Goal: Use online tool/utility: Use online tool/utility

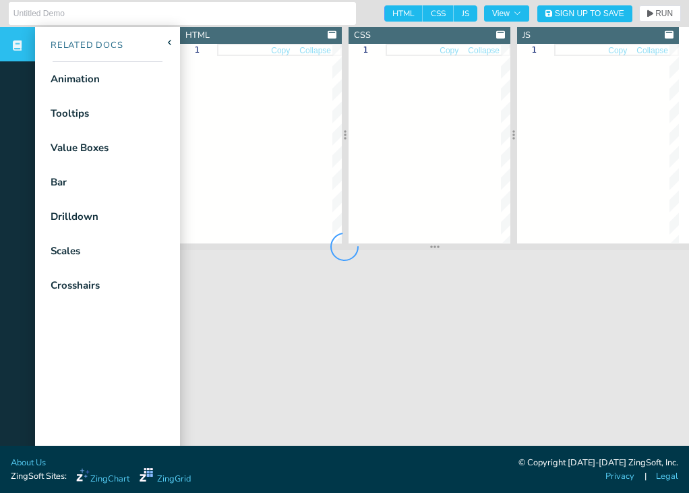
type input "Drilldown Bar Chart"
type textarea "<!DOCTYPE html> <html> <head> <meta charset="utf-8"> <title>ZingSoft Demo</titl…"
type textarea ".chart--container { height: 100%; width: 100%; min-height: 530px; } .zc-ref { d…"
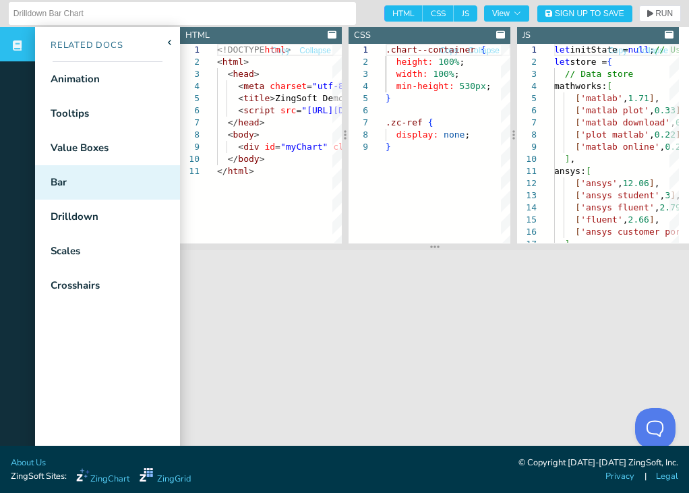
click at [78, 190] on div "Bar" at bounding box center [107, 182] width 145 height 34
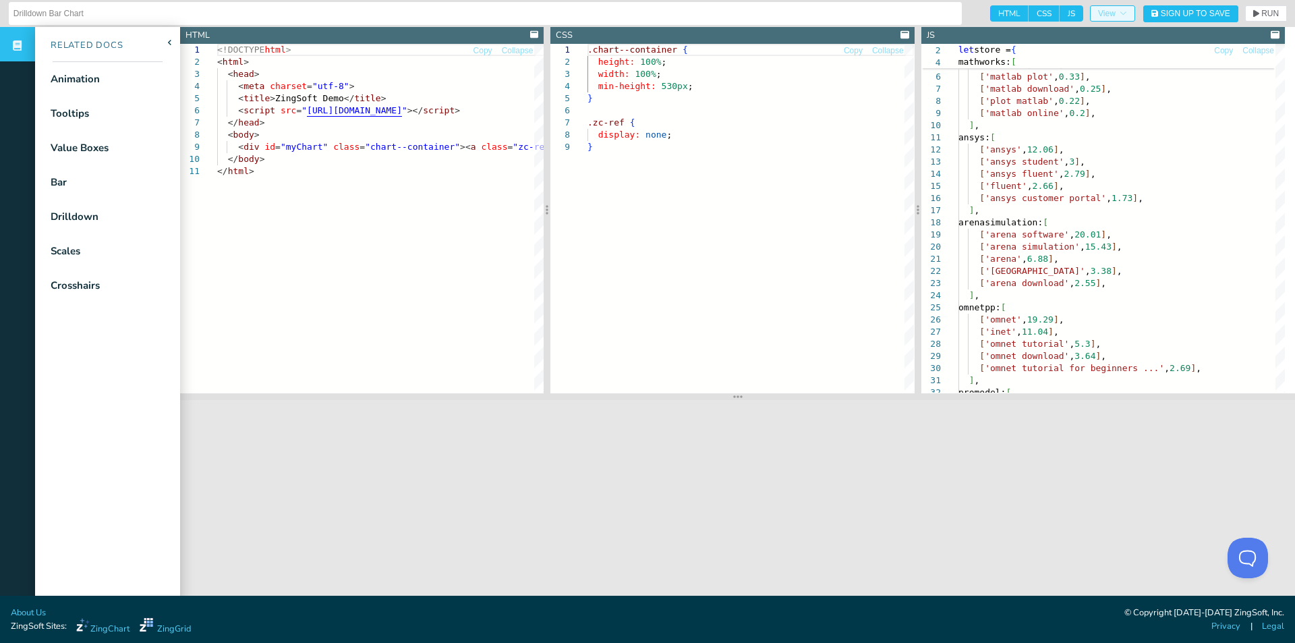
click at [688, 16] on icon "button" at bounding box center [1123, 13] width 8 height 8
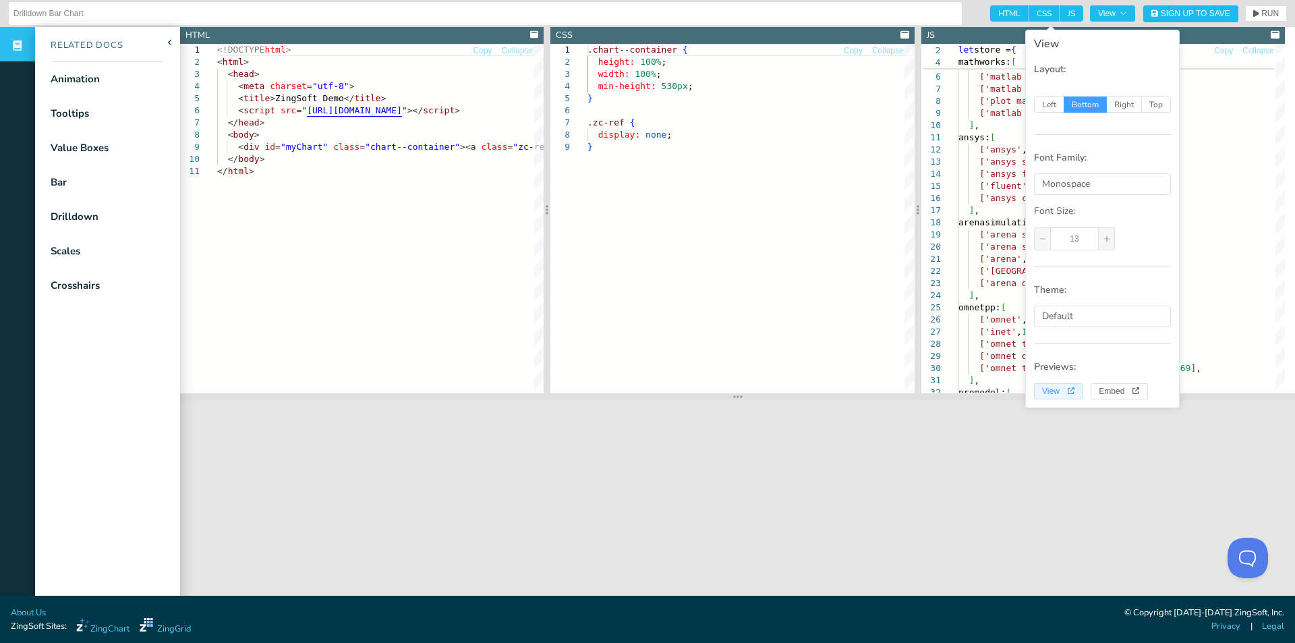
click at [688, 392] on icon "View" at bounding box center [1070, 390] width 7 height 7
click at [688, 394] on span "Embed" at bounding box center [1118, 391] width 41 height 8
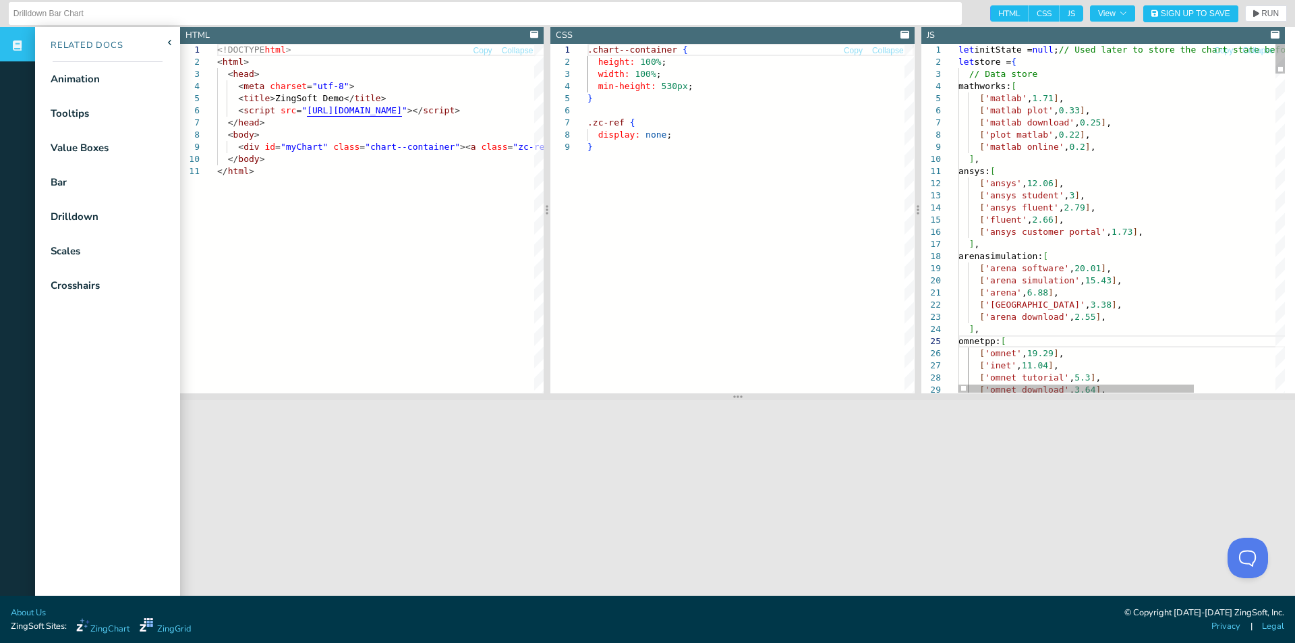
type textarea "let initState = null; // Used later to store the chart state before changing th…"
drag, startPoint x: 1085, startPoint y: 146, endPoint x: 1049, endPoint y: 134, distance: 38.0
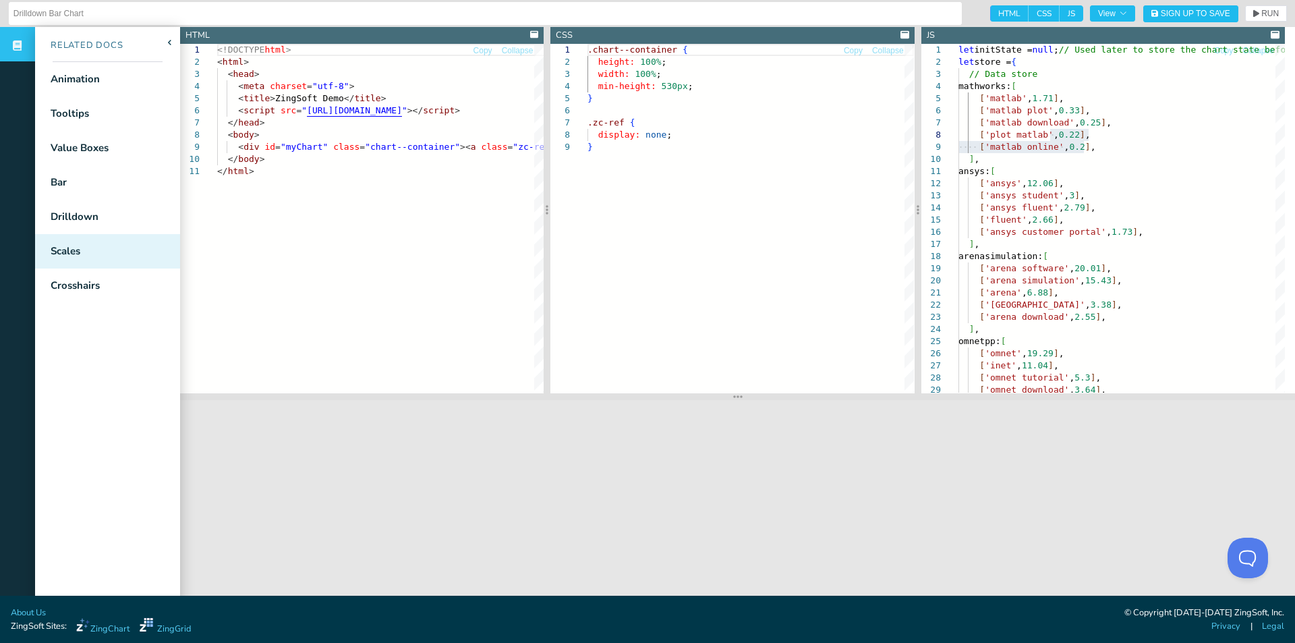
click at [91, 247] on div "Scales" at bounding box center [107, 251] width 145 height 34
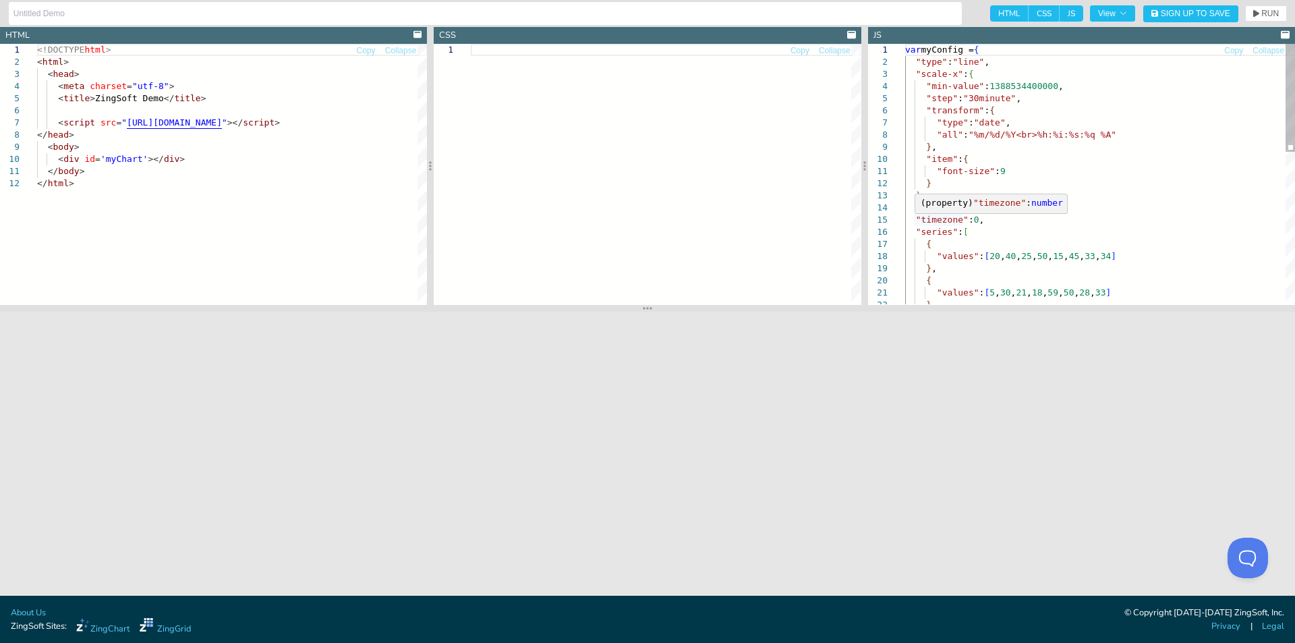
type textarea ""font-size":9 } }, "utc": true, "timezone": 0, "series": [ { "values":[20,40,25…"
click at [956, 220] on div "} } , { "values" : [ 5 , 30 , 21 , 18 , 59 , 50 , 28 , 33 ] { "values" : [ 20 ,…" at bounding box center [1100, 356] width 390 height 624
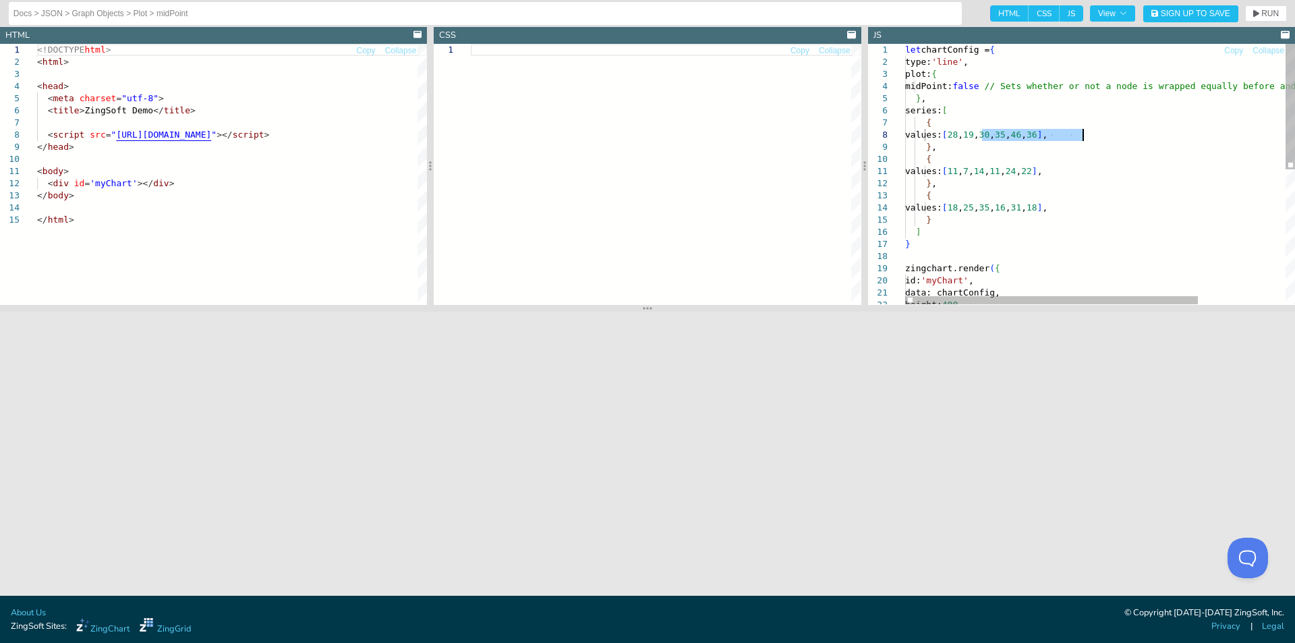
drag, startPoint x: 980, startPoint y: 136, endPoint x: 1085, endPoint y: 136, distance: 104.5
click at [1085, 136] on div "let chartConfig = { type: 'line' , plot: { midPoint: false // Sets whether or n…" at bounding box center [1158, 313] width 506 height 539
click at [1076, 139] on div "let chartConfig = { type: 'line' , plot: { midPoint: false // Sets whether or n…" at bounding box center [1158, 313] width 506 height 539
click at [1082, 134] on div "let chartConfig = { type: 'line' , plot: { midPoint: false // Sets whether or n…" at bounding box center [1158, 313] width 506 height 539
drag, startPoint x: 1085, startPoint y: 134, endPoint x: 977, endPoint y: 134, distance: 107.9
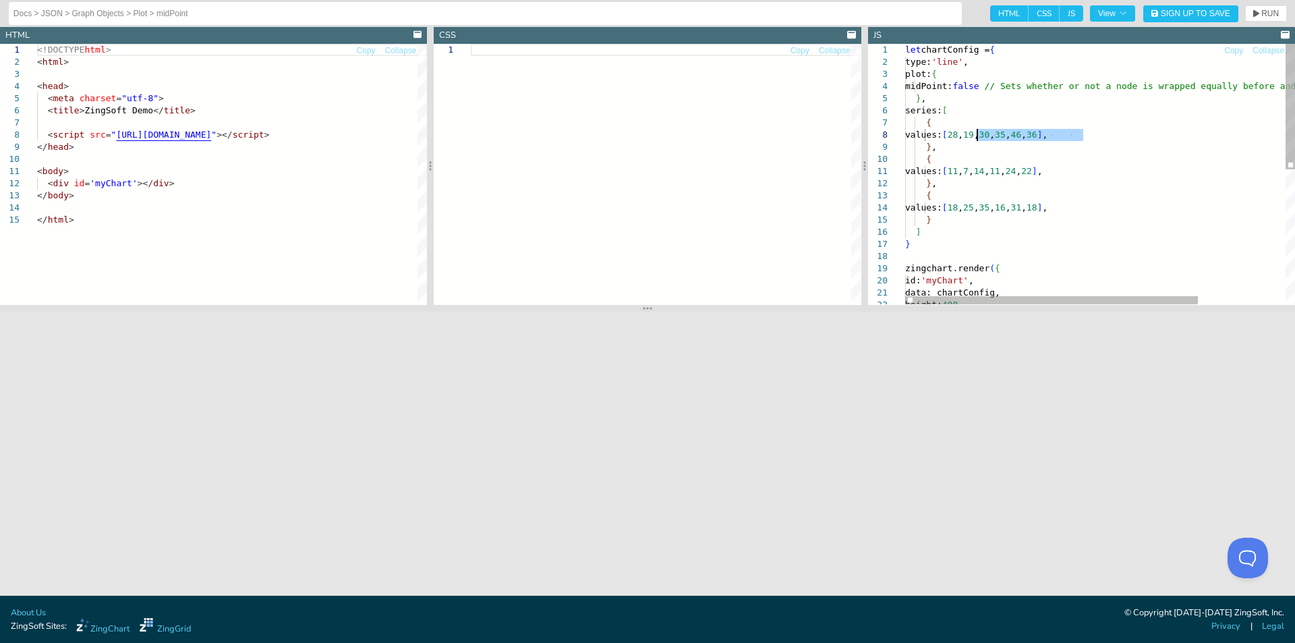
click at [977, 134] on div "let chartConfig = { type: 'line' , plot: { midPoint: false // Sets whether or n…" at bounding box center [1158, 313] width 506 height 539
click at [1046, 132] on div "let chartConfig = { type: 'line' , plot: { midPoint: false // Sets whether or n…" at bounding box center [1158, 313] width 506 height 539
click at [1078, 169] on div "let chartConfig = { type: 'line' , plot: { midPoint: false // Sets whether or n…" at bounding box center [1158, 313] width 506 height 539
drag, startPoint x: 1080, startPoint y: 169, endPoint x: 977, endPoint y: 172, distance: 102.5
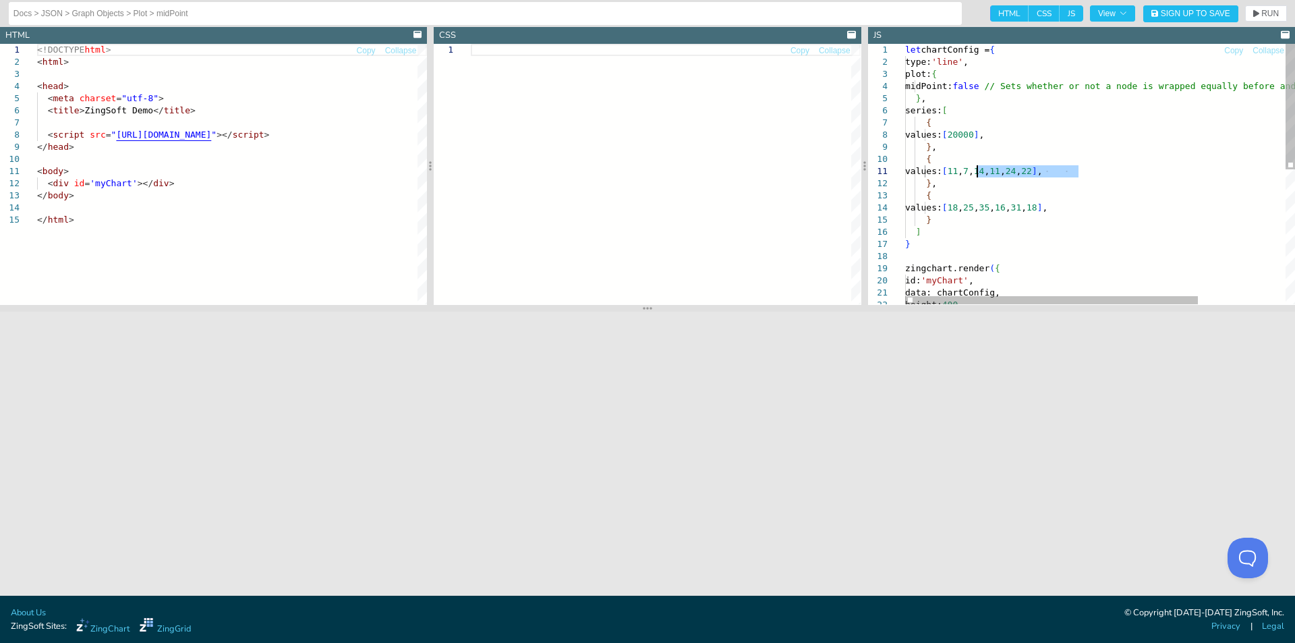
click at [977, 172] on div "let chartConfig = { type: 'line' , plot: { midPoint: false // Sets whether or n…" at bounding box center [1158, 313] width 506 height 539
drag, startPoint x: 1082, startPoint y: 209, endPoint x: 978, endPoint y: 213, distance: 104.6
click at [978, 213] on div "let chartConfig = { type: 'line' , plot: { midPoint: false // Sets whether or n…" at bounding box center [1158, 313] width 506 height 539
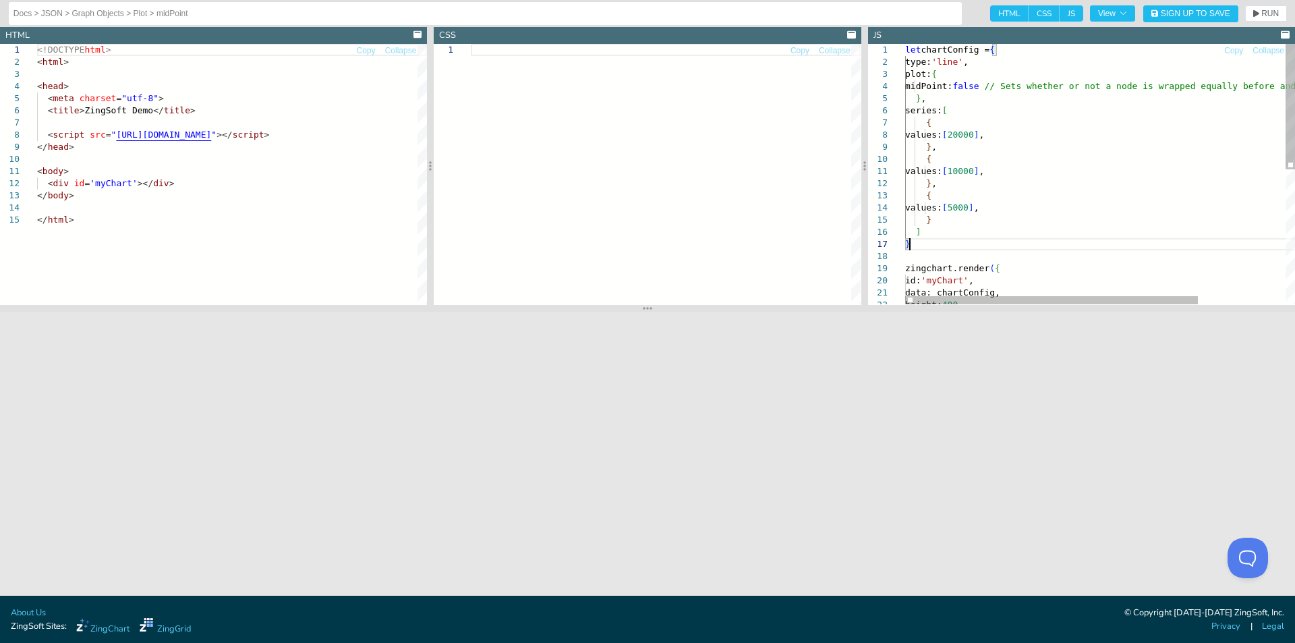
click at [1022, 248] on div "let chartConfig = { type: 'line' , plot: { midPoint: false // Sets whether or n…" at bounding box center [1158, 313] width 506 height 539
click at [972, 304] on div at bounding box center [1051, 300] width 293 height 8
click at [1035, 90] on div "data: chartConfig, height: 400 , id: 'myChart' , } zingchart.render ( { values:…" at bounding box center [1158, 313] width 506 height 539
click at [1128, 15] on button "View" at bounding box center [1112, 13] width 45 height 16
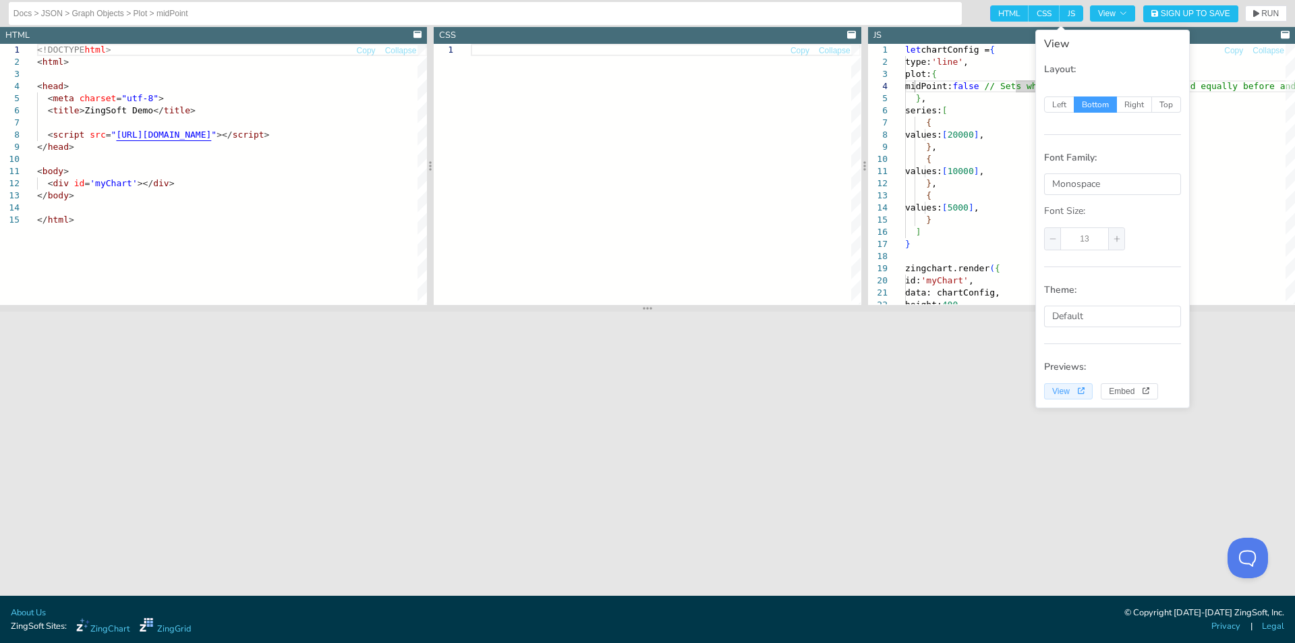
click at [1074, 387] on span "View" at bounding box center [1068, 391] width 32 height 8
click at [1210, 63] on div "data: chartConfig, height: 400 , id: 'myChart' , } zingchart.render ( { values:…" at bounding box center [1158, 313] width 506 height 539
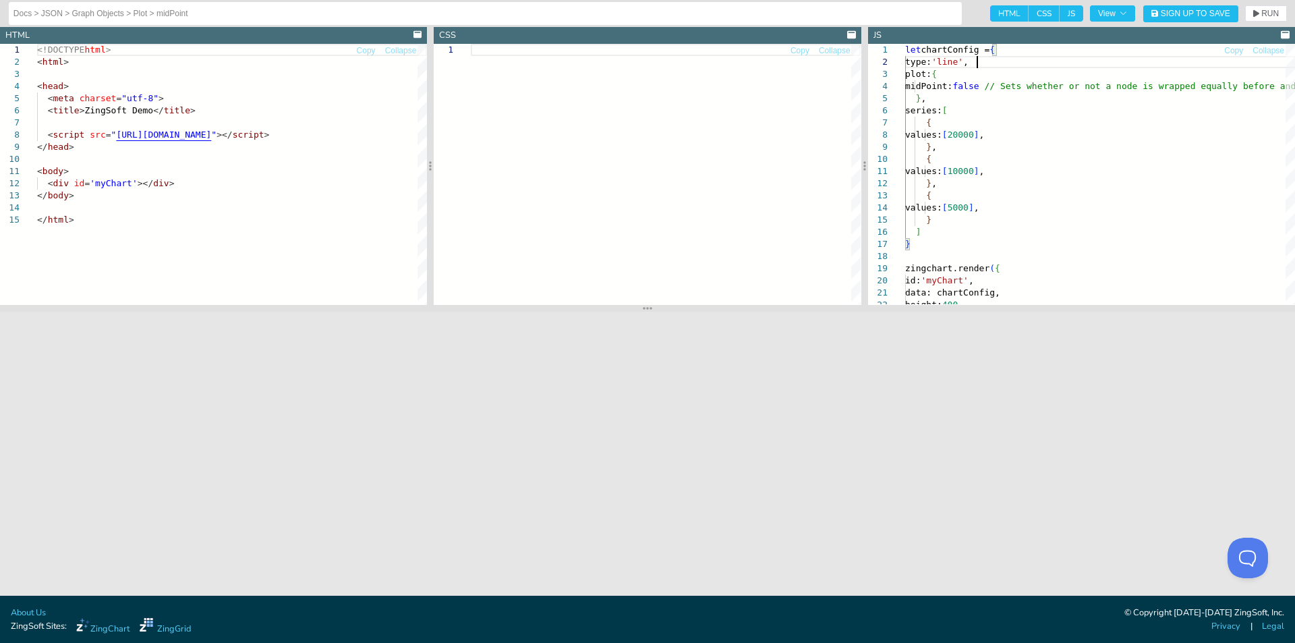
click at [788, 167] on div at bounding box center [666, 174] width 390 height 260
click at [1123, 16] on icon "button" at bounding box center [1123, 13] width 8 height 8
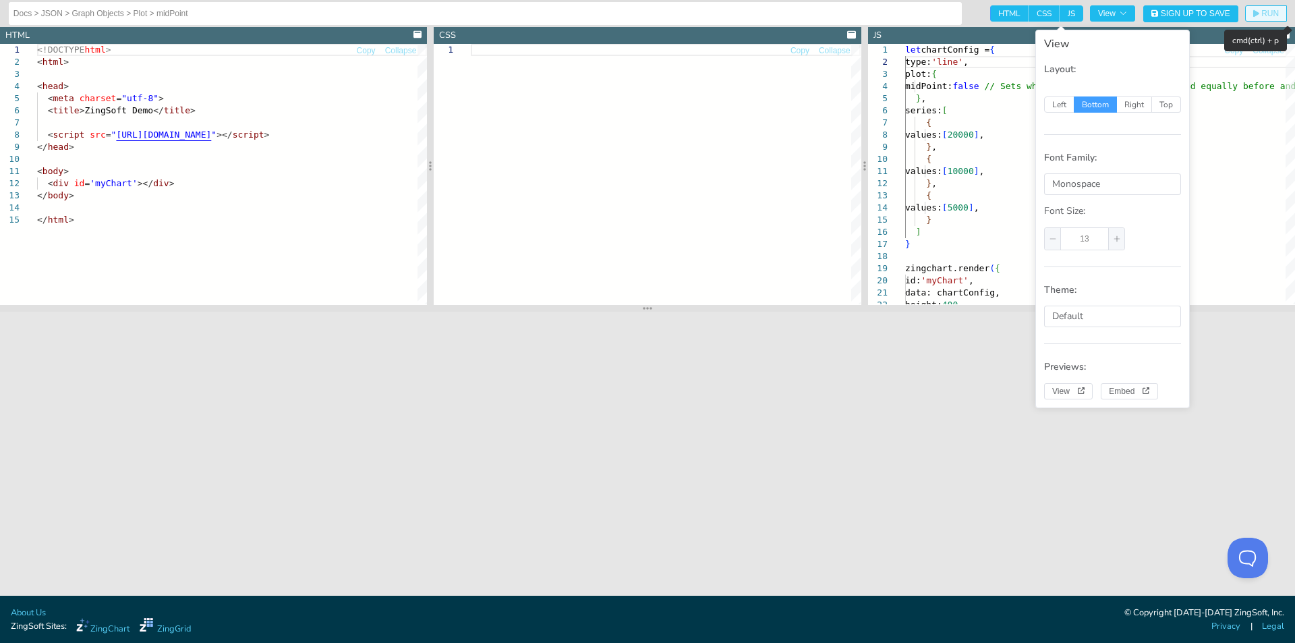
click at [1262, 14] on span "RUN" at bounding box center [1270, 13] width 18 height 8
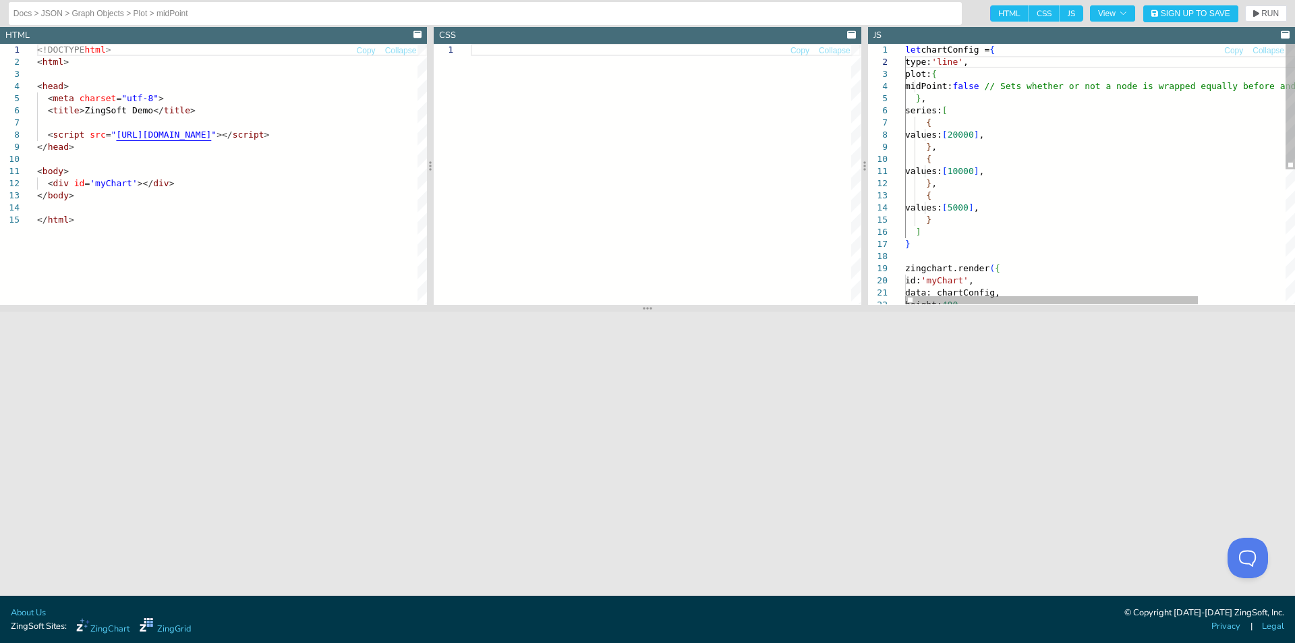
click at [999, 134] on div "data: chartConfig, height: 400 , id: 'myChart' , } zingchart.render ( { values:…" at bounding box center [1158, 313] width 506 height 539
click at [1003, 134] on div "data: chartConfig, height: 400 , id: 'myChart' , } zingchart.render ( { values:…" at bounding box center [1158, 313] width 506 height 539
type textarea "let chartConfig = { type: 'line', plot: { midPoint: false // Sets whether or no…"
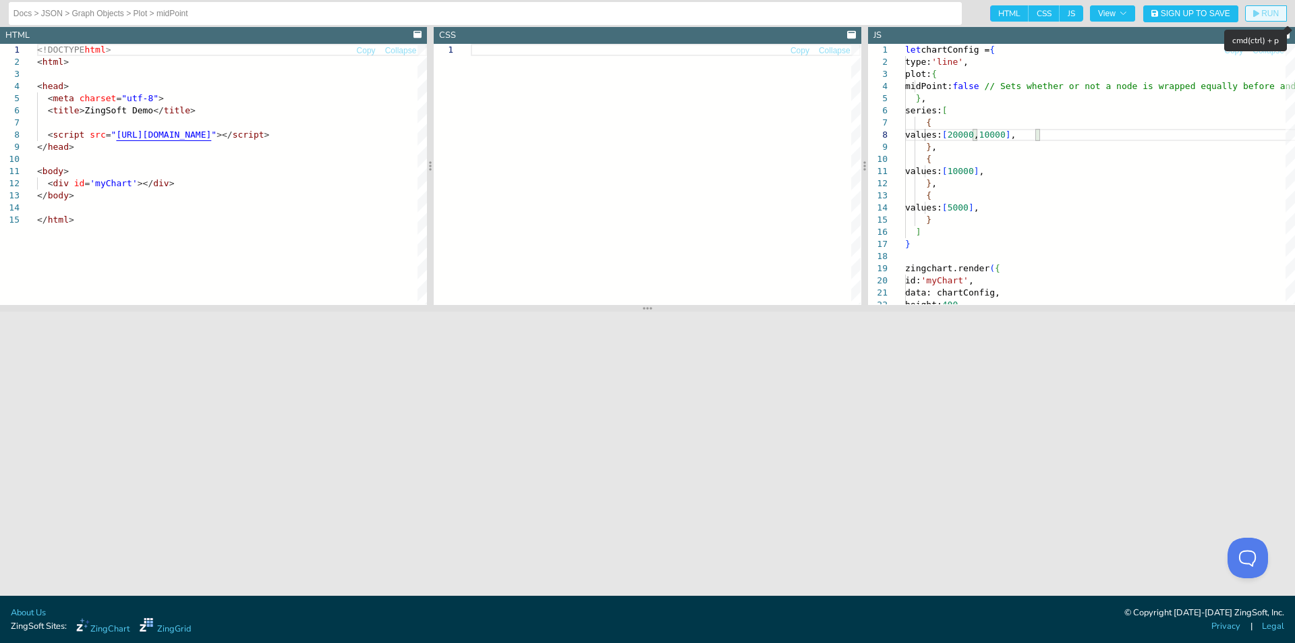
click at [1267, 17] on span "RUN" at bounding box center [1270, 13] width 18 height 8
click at [963, 134] on div "data: chartConfig, height: 400 , id: 'myChart' , } zingchart.render ( { values:…" at bounding box center [1158, 313] width 506 height 539
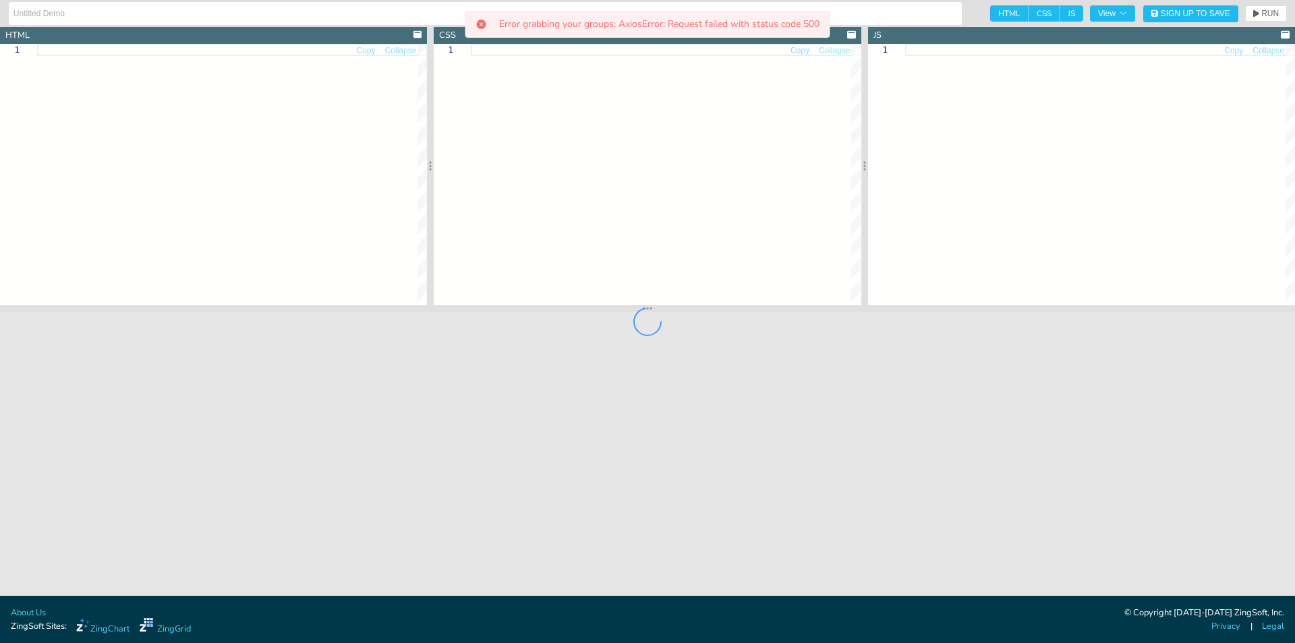
type textarea "<!DOCTYPE html> <html> <head> <meta charset="utf-8"> <title>ZingSoft Demo</titl…"
type textarea "html,body,#myChart{ height: 100%; width: 100%; }"
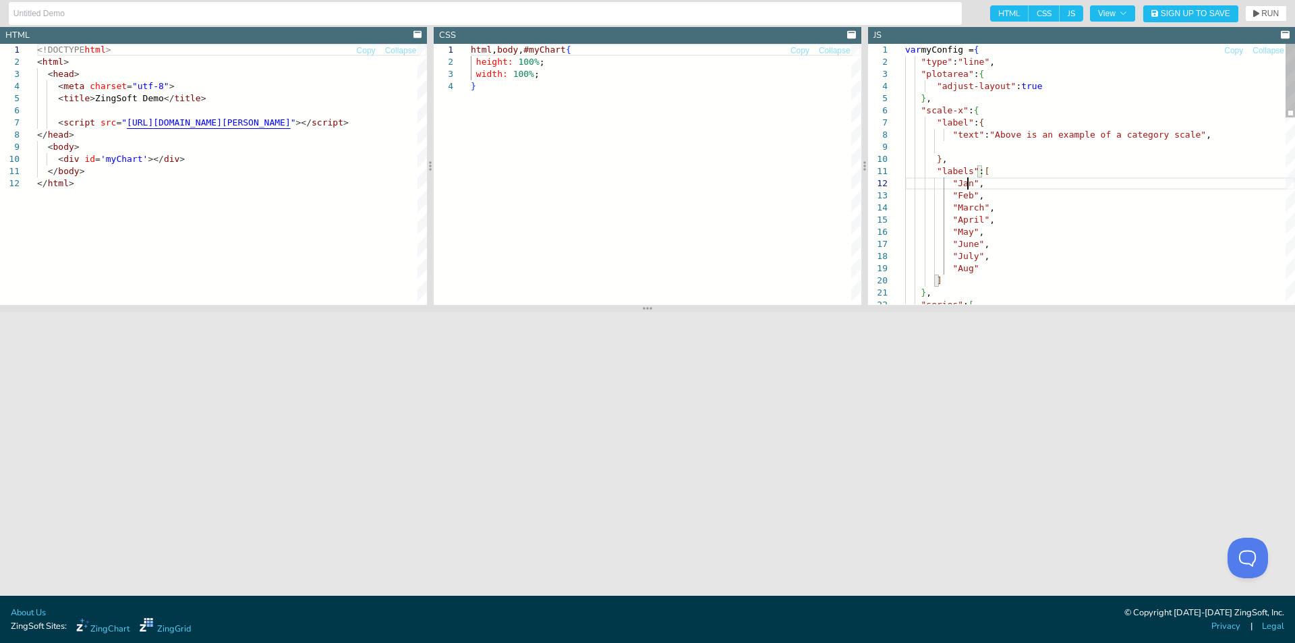
click at [969, 181] on div "var myConfig = { "type" : "line" , "plotarea" : { "adjust-layout" : true } , "s…" at bounding box center [1100, 502] width 390 height 916
click at [968, 196] on div "var myConfig = { "type" : "line" , "plotarea" : { "adjust-layout" : true } , "s…" at bounding box center [1100, 502] width 390 height 916
click at [978, 205] on div "var myConfig = { "type" : "line" , "plotarea" : { "adjust-layout" : true } , "s…" at bounding box center [1100, 502] width 390 height 916
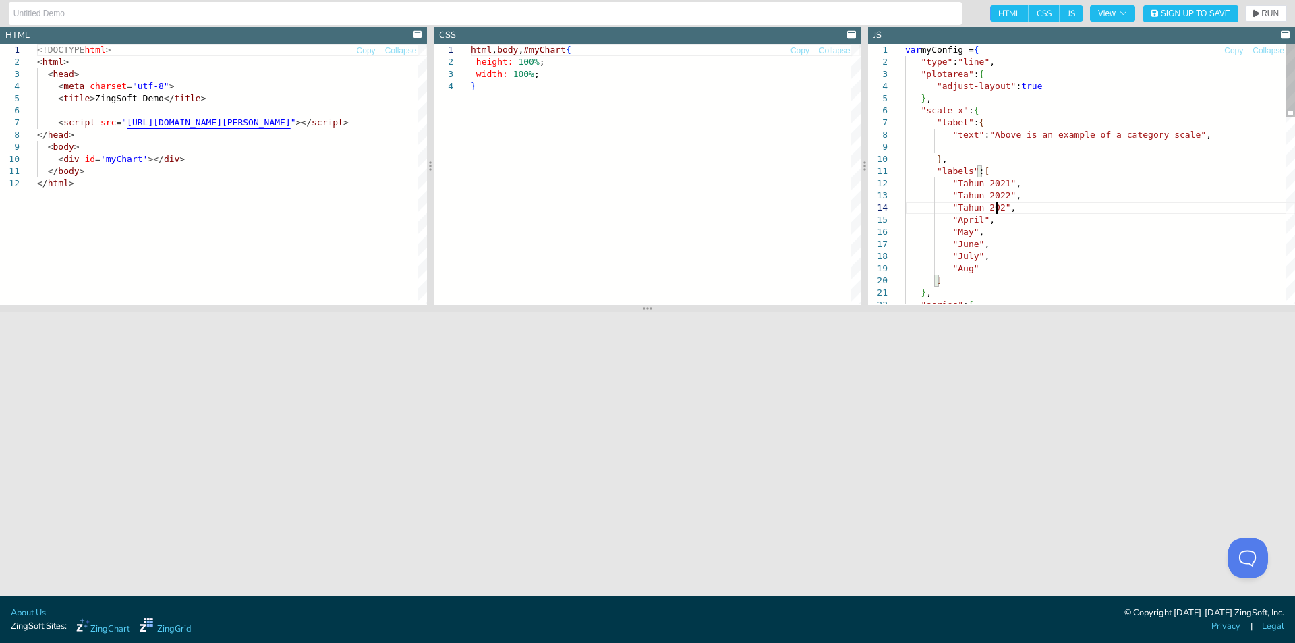
scroll to position [37, 95]
click at [978, 220] on div "var myConfig = { "type" : "line" , "plotarea" : { "adjust-layout" : true } , "s…" at bounding box center [1100, 502] width 390 height 916
drag, startPoint x: 976, startPoint y: 268, endPoint x: 967, endPoint y: 252, distance: 18.4
click at [966, 251] on div "var myConfig = { "type" : "line" , "plotarea" : { "adjust-layout" : true } , "s…" at bounding box center [1100, 502] width 390 height 916
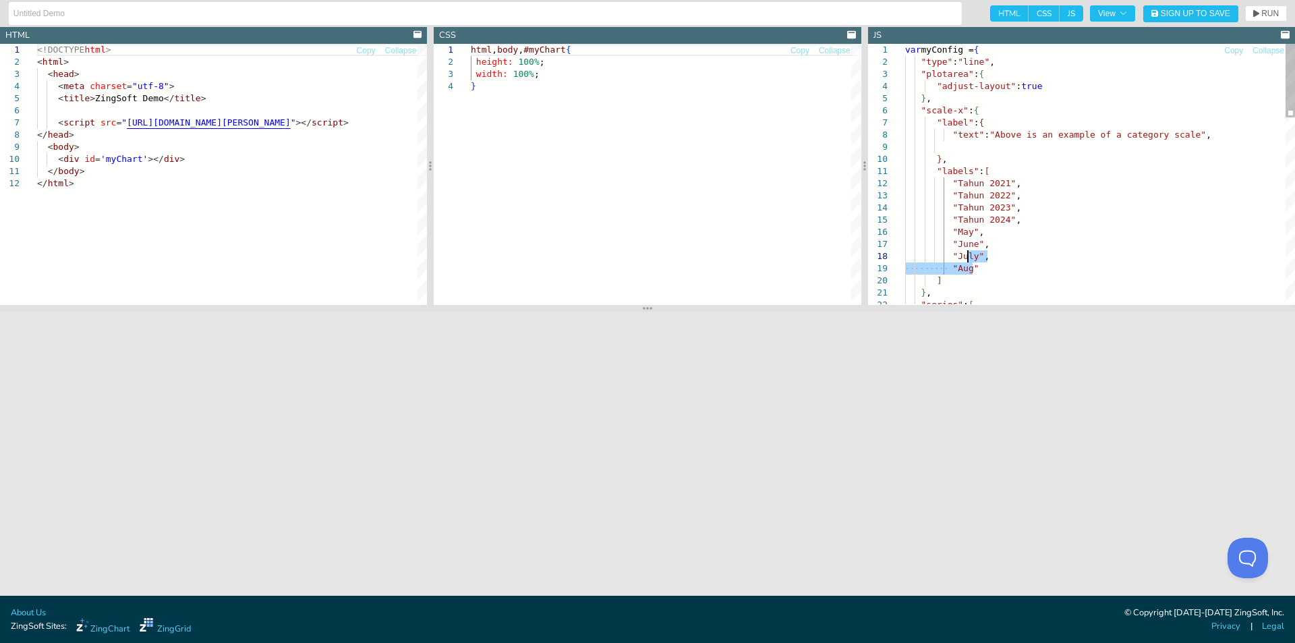
click at [967, 252] on div "var myConfig = { "type" : "line" , "plotarea" : { "adjust-layout" : true } , "s…" at bounding box center [1100, 502] width 390 height 916
click at [976, 229] on div "var myConfig = { "type" : "line" , "plotarea" : { "adjust-layout" : true } , "s…" at bounding box center [1100, 502] width 390 height 916
drag, startPoint x: 977, startPoint y: 247, endPoint x: 951, endPoint y: 246, distance: 26.3
click at [951, 246] on div "var myConfig = { "type" : "line" , "plotarea" : { "adjust-layout" : true } , "s…" at bounding box center [1100, 502] width 390 height 916
drag, startPoint x: 984, startPoint y: 248, endPoint x: 949, endPoint y: 250, distance: 35.1
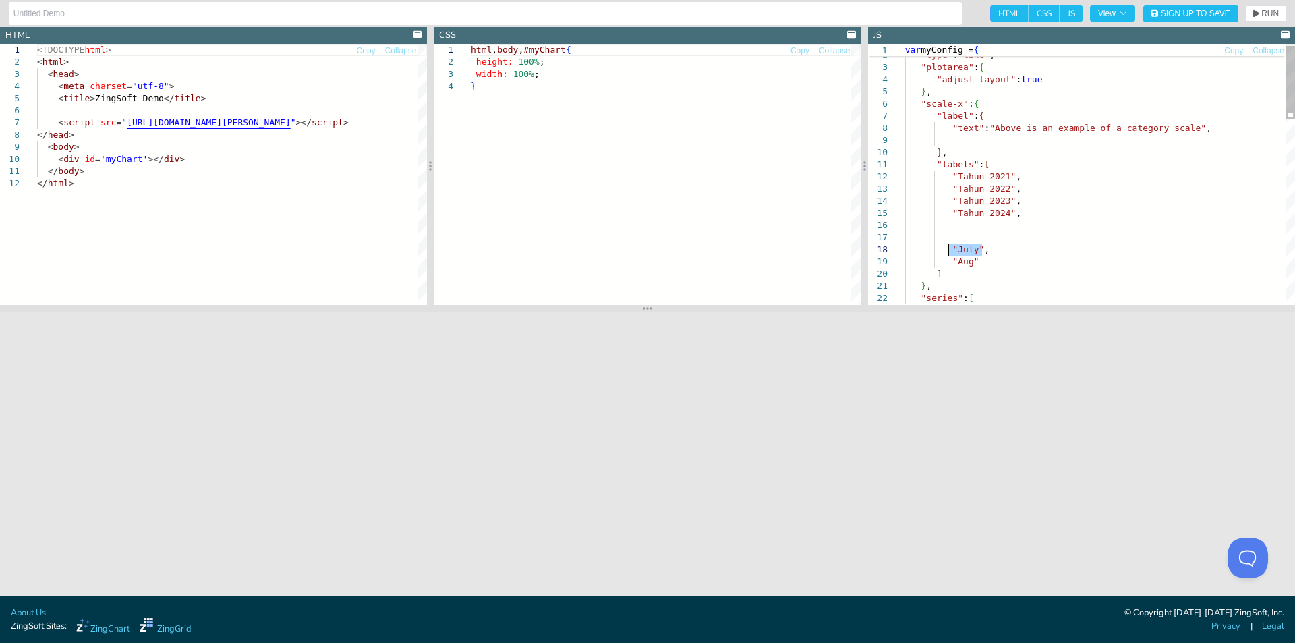
click at [949, 250] on div "var myConfig = { "type" : "line" , "plotarea" : { "adjust-layout" : true } , "s…" at bounding box center [1100, 495] width 390 height 916
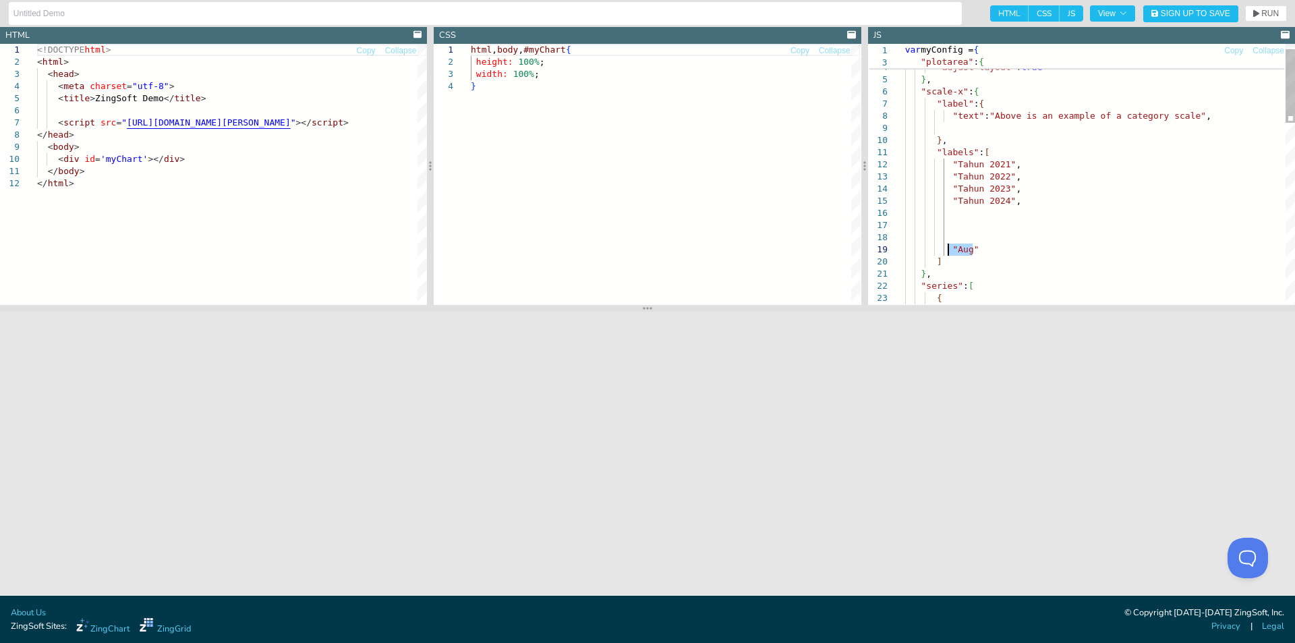
drag, startPoint x: 974, startPoint y: 247, endPoint x: 949, endPoint y: 248, distance: 25.6
click at [949, 248] on div ""type" : "line" , "plotarea" : { "adjust-layout" : true } , "scale-x" : { "labe…" at bounding box center [1100, 483] width 390 height 916
click at [950, 218] on div ""plotarea" : { "adjust-layout" : true } , "scale-x" : { "label" : { "text" : "A…" at bounding box center [1100, 471] width 390 height 916
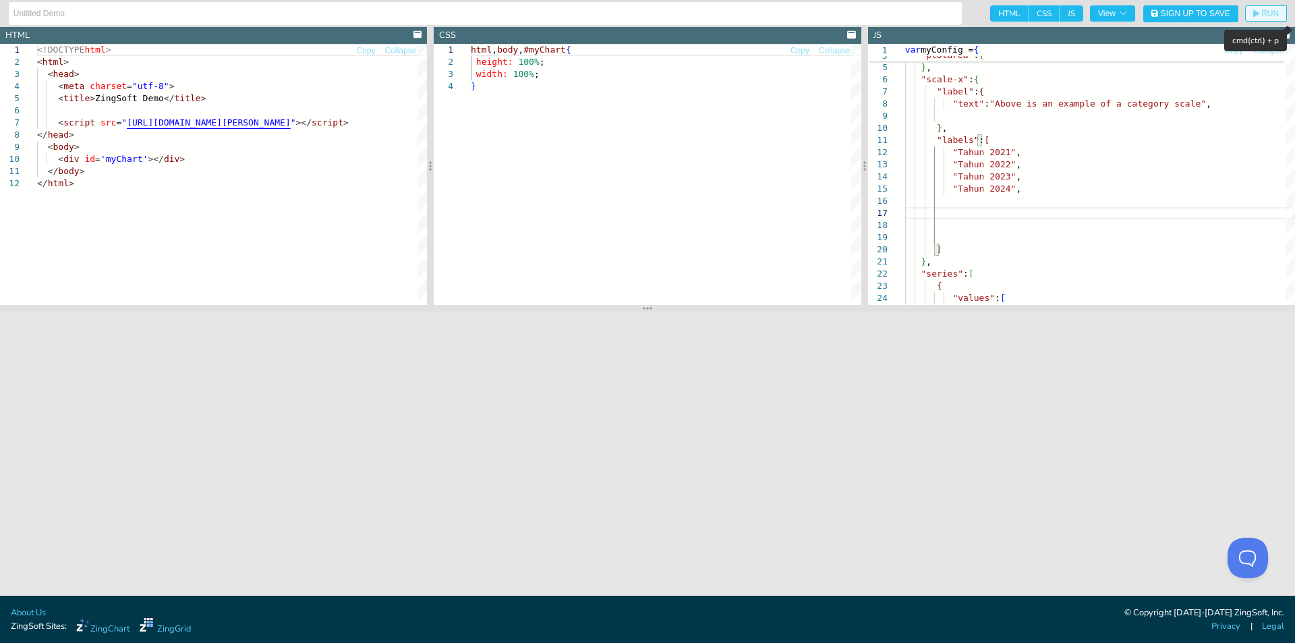
click at [1273, 18] on button "RUN" at bounding box center [1266, 13] width 42 height 16
click at [948, 241] on div ""plotarea" : { "adjust-layout" : true } , "scale-x" : { "label" : { "text" : "A…" at bounding box center [1100, 471] width 390 height 916
click at [955, 235] on div ""plotarea" : { "adjust-layout" : true } , "scale-x" : { "label" : { "text" : "A…" at bounding box center [1100, 471] width 390 height 916
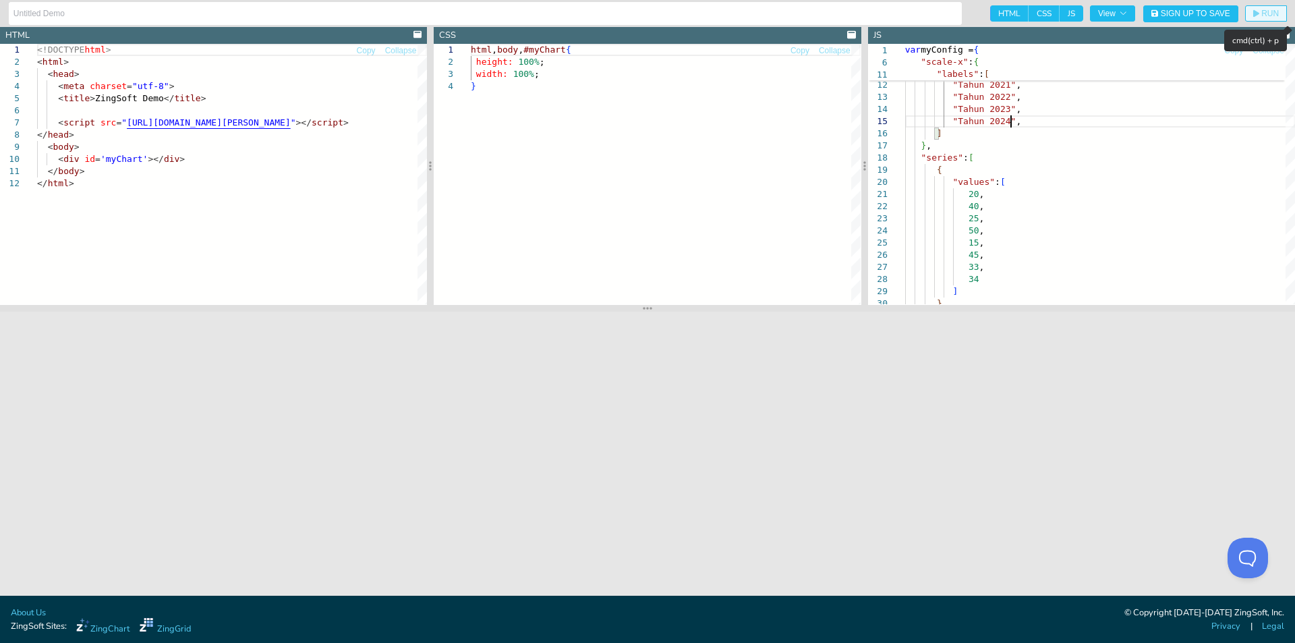
click at [1278, 21] on button "RUN" at bounding box center [1266, 13] width 42 height 16
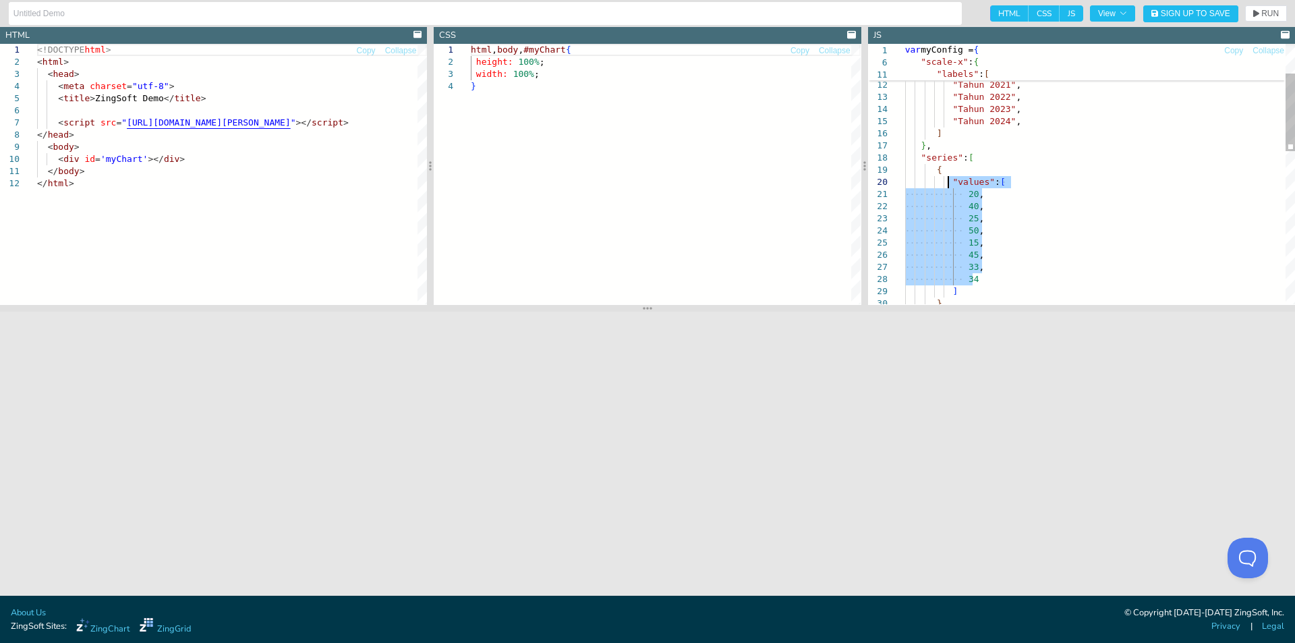
drag, startPoint x: 962, startPoint y: 258, endPoint x: 946, endPoint y: 180, distance: 79.1
click at [946, 180] on div "34 ] } , 15 , 45 , 33 , 25 , 50 , "values" : [ 20 , 40 , } , "series" : [ { "Ta…" at bounding box center [1100, 378] width 390 height 867
click at [969, 181] on div "] } , } , "series" : [ { "Tahun 2023" , "Tahun 2024" , ] "labels" : [ "Tahun 20…" at bounding box center [1100, 330] width 390 height 770
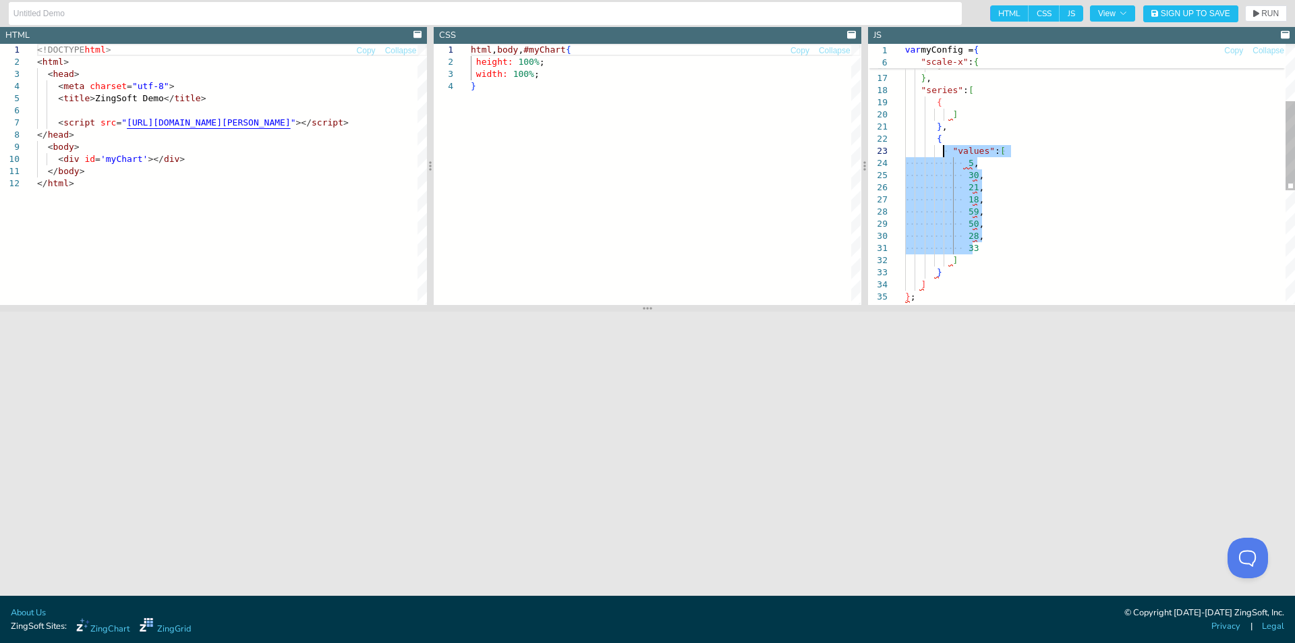
drag, startPoint x: 982, startPoint y: 244, endPoint x: 945, endPoint y: 151, distance: 100.2
click at [945, 151] on div "] } , } , "series" : [ { "Tahun 2023" , "Tahun 2024" , ] { "values" : [ 5 , 30 …" at bounding box center [1100, 257] width 390 height 758
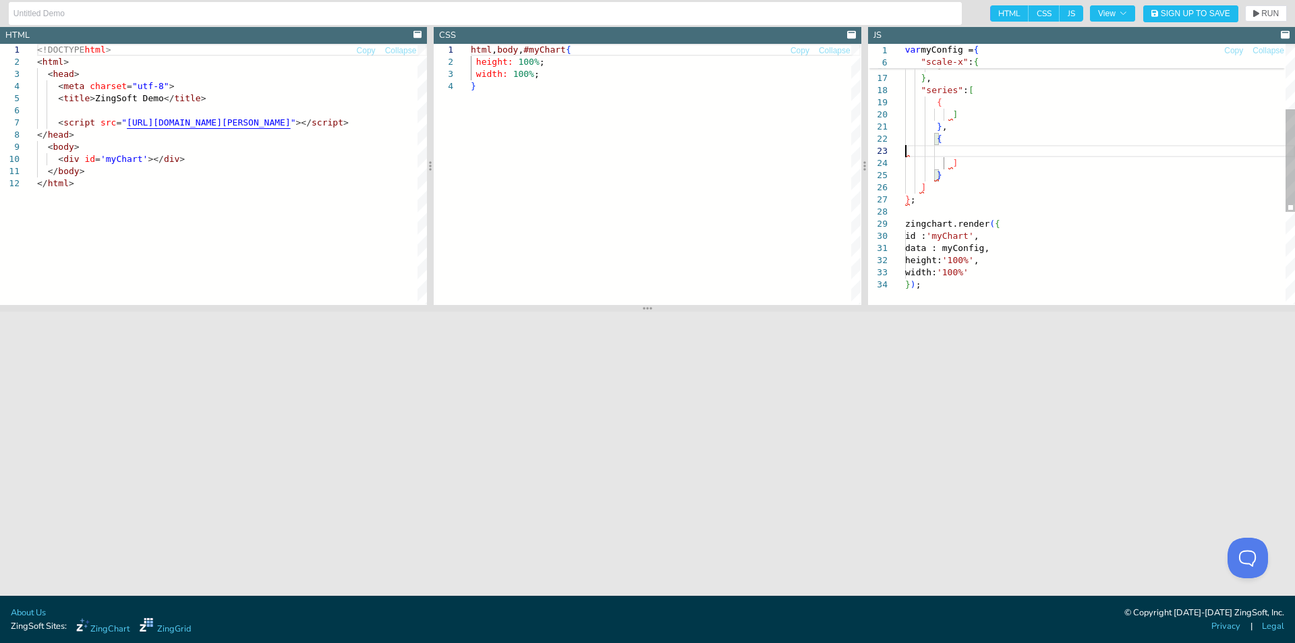
type textarea "}, { ] } ] }; zingchart.render({ id : 'myChart', data : myConfig,"
click at [1263, 11] on span "RUN" at bounding box center [1270, 13] width 18 height 8
click at [1001, 172] on div "] } , } , "series" : [ { "Tahun 2023" , "Tahun 2024" , ] { ] } ] } ; zingchart.…" at bounding box center [1100, 202] width 390 height 649
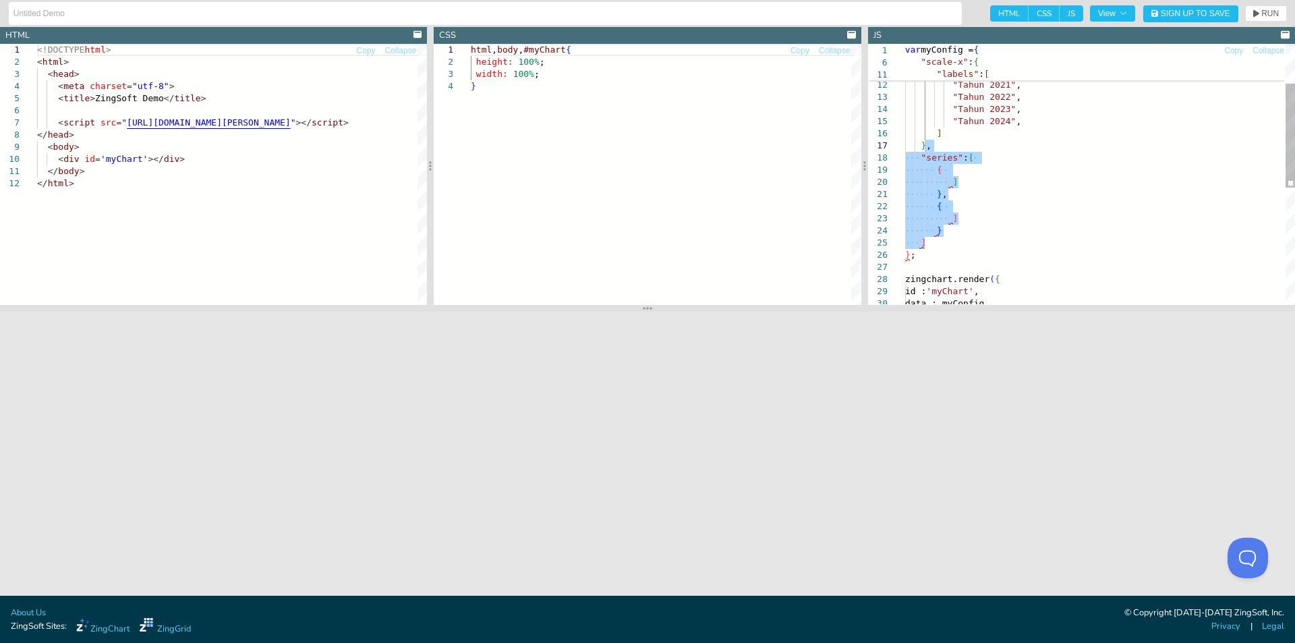
drag, startPoint x: 935, startPoint y: 243, endPoint x: 922, endPoint y: 146, distance: 97.9
click at [922, 146] on div "] } , } , "series" : [ { "Tahun 2023" , "Tahun 2024" , ] { ] } ] } ; zingchart.…" at bounding box center [1100, 269] width 390 height 649
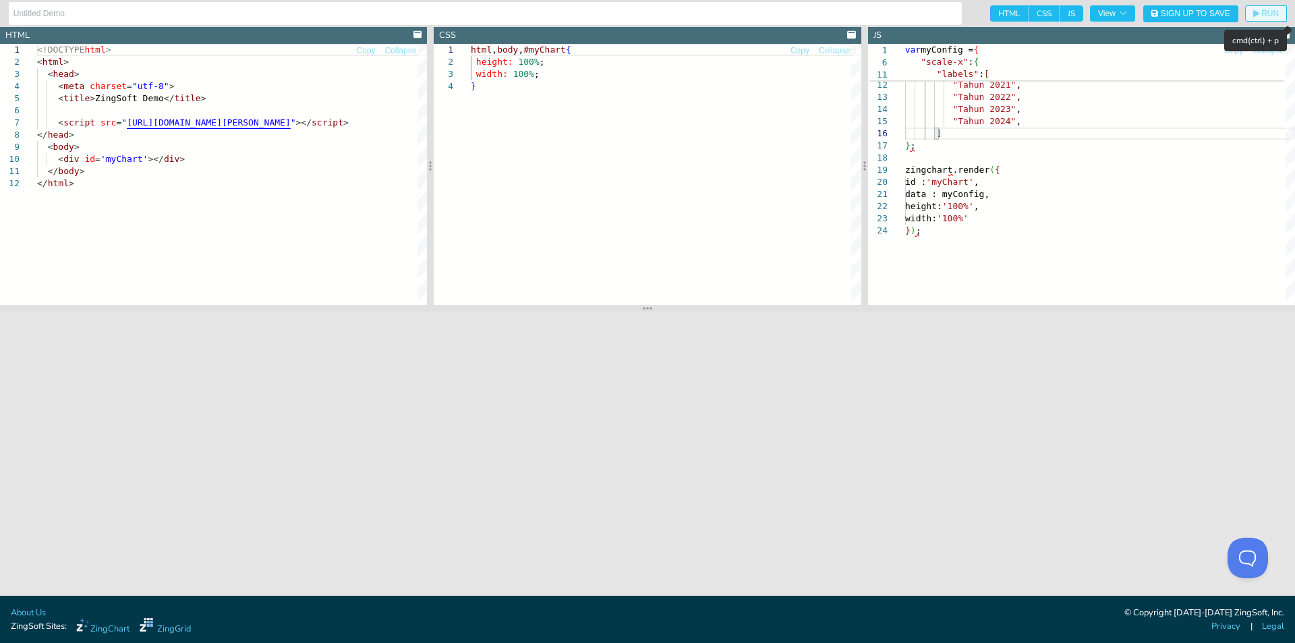
click at [1272, 16] on span "RUN" at bounding box center [1270, 13] width 18 height 8
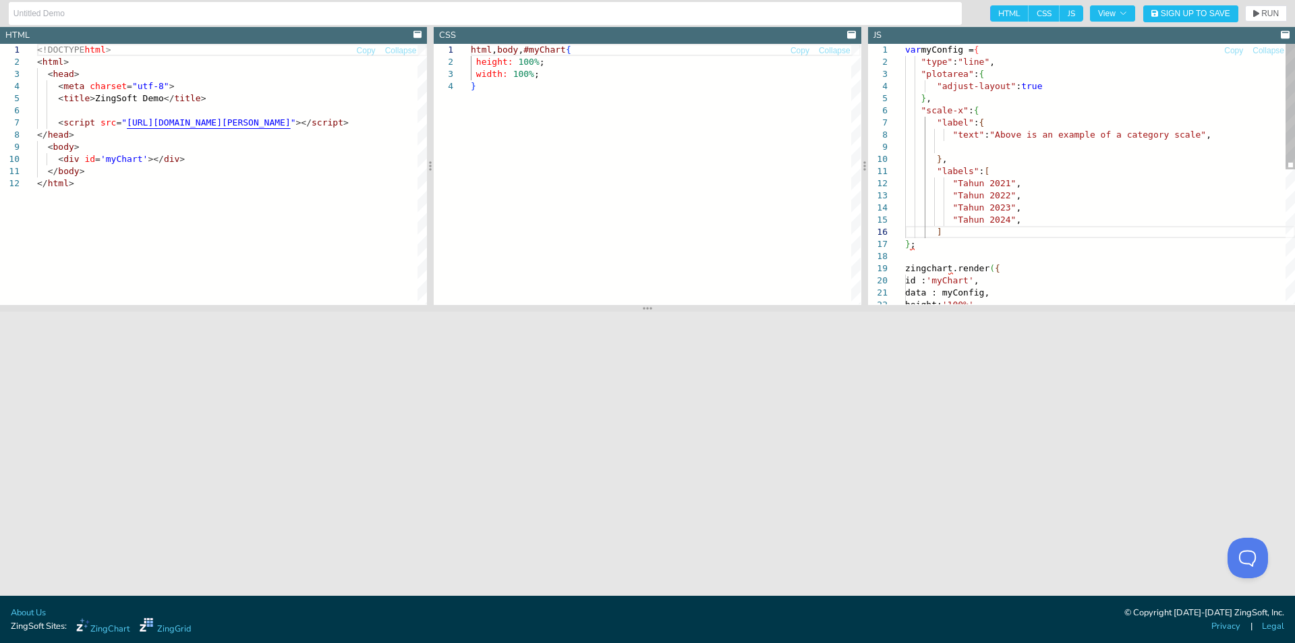
click at [1040, 156] on div ""Tahun 2023" , "Tahun 2024" , ] } ; zingchart.render ( { id : 'myChart' , data …" at bounding box center [1100, 313] width 390 height 539
click at [993, 144] on div ""Tahun 2023" , "Tahun 2024" , ] } ; zingchart.render ( { id : 'myChart' , data …" at bounding box center [1100, 313] width 390 height 539
type textarea "var myConfig = { "type":"line", "plotarea":{ "adjust-layout":true }, "scale-x":…"
click at [1260, 14] on span "RUN" at bounding box center [1266, 13] width 26 height 8
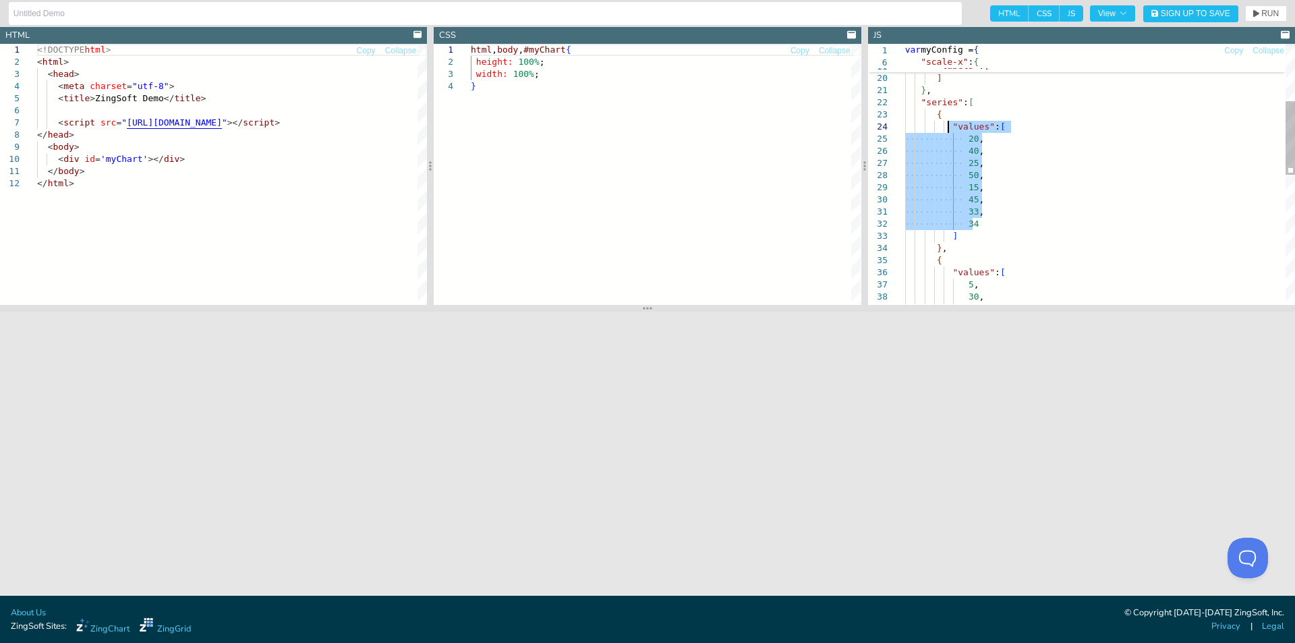
drag, startPoint x: 978, startPoint y: 223, endPoint x: 950, endPoint y: 127, distance: 99.0
click at [950, 127] on div ""June" , "July" , "Aug" ] } , "series" : [ { "values" : [ 20 , 40 , 25 , 50 , 1…" at bounding box center [1100, 300] width 390 height 916
type textarea "}, "series":[ { ] }, { "values":[ 5, 30,"
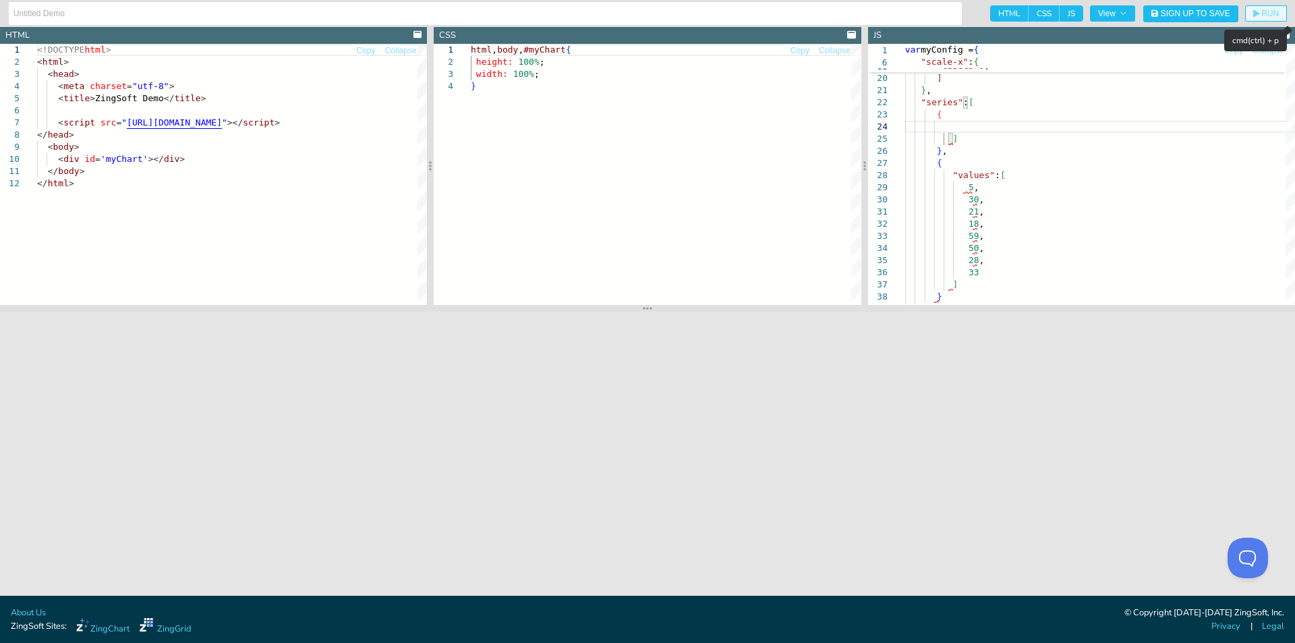
click at [1264, 9] on span "RUN" at bounding box center [1270, 13] width 18 height 8
click at [974, 176] on div "50 , 15 , 45 , 33 , 34 ] } , { "values" : [ 40 , 25 , { "values" : [ 20 , ] } ,…" at bounding box center [1100, 333] width 390 height 916
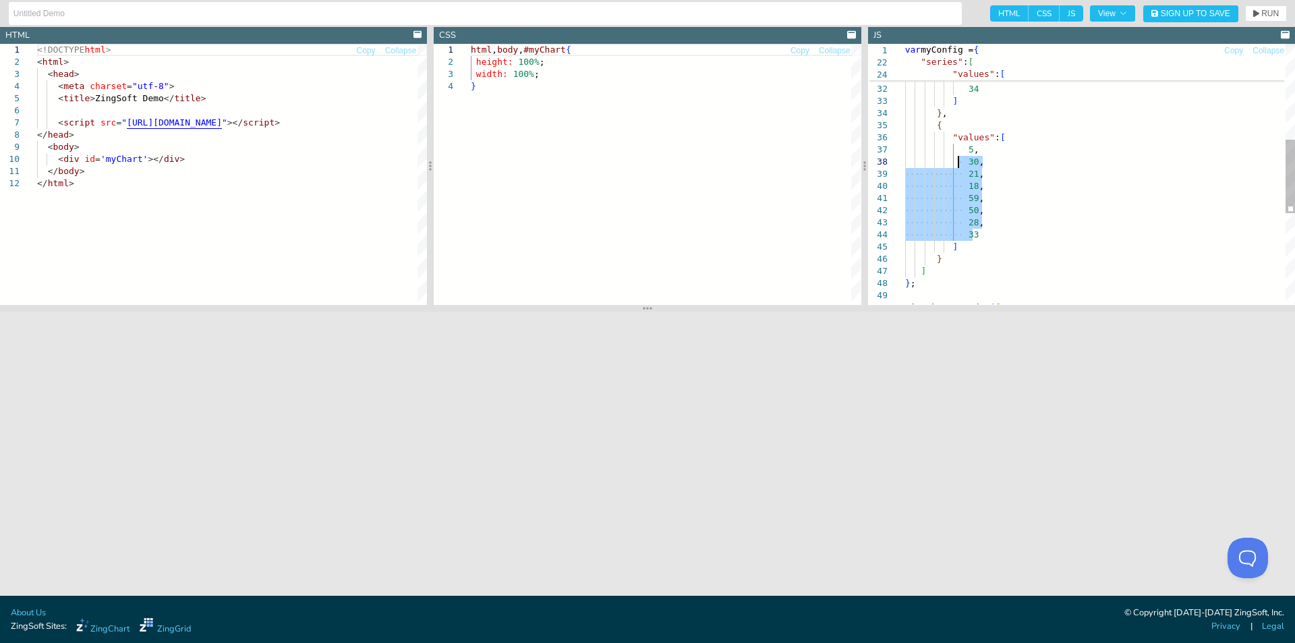
drag, startPoint x: 984, startPoint y: 236, endPoint x: 955, endPoint y: 158, distance: 82.8
click at [955, 158] on div "50 , 15 , 45 , 33 , 34 ] } , { "values" : [ 5 , 30 , 21 , 18 , 59 , 50 , 28 , 3…" at bounding box center [1100, 165] width 390 height 916
drag, startPoint x: 965, startPoint y: 252, endPoint x: 979, endPoint y: 174, distance: 78.8
click at [935, 120] on div "50 , 15 , 45 , 33 , 34 ] } , { "values" : [ 5 , 30 , 21 , 18 , 59 , 50 , 28 , 3…" at bounding box center [1100, 165] width 390 height 916
click at [979, 174] on div "50 , 15 , 45 , 33 , 34 ] } , { "values" : [ 5 , 30 , 21 , 18 , 59 , 50 , 28 , 3…" at bounding box center [1100, 165] width 390 height 916
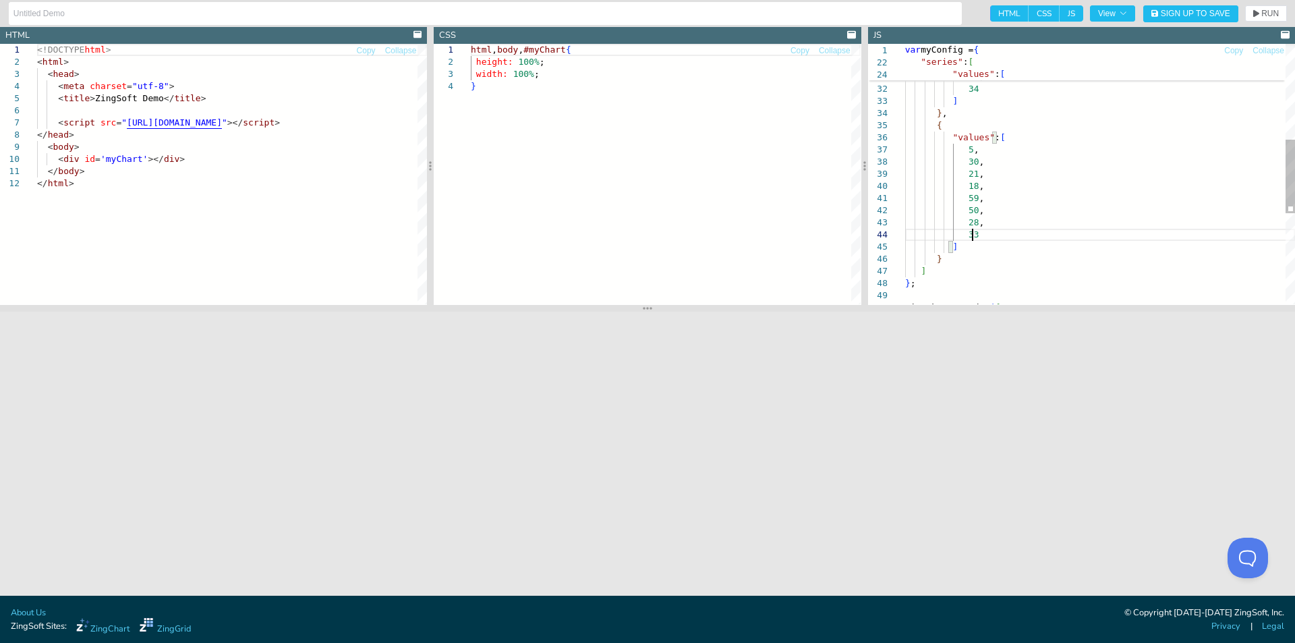
click at [980, 233] on div "50 , 15 , 45 , 33 , 34 ] } , { "values" : [ 5 , 30 , 21 , 18 , 59 , 50 , 28 , 3…" at bounding box center [1100, 165] width 390 height 916
drag, startPoint x: 980, startPoint y: 233, endPoint x: 935, endPoint y: 115, distance: 126.0
click at [935, 116] on div "50 , 15 , 45 , 33 , 34 ] } , { "values" : [ 5 , 30 , 21 , 18 , 59 , 50 , 28 , 3…" at bounding box center [1100, 165] width 390 height 916
click at [935, 115] on div "50 , 15 , 45 , 33 , 34 ] } , { "values" : [ 5 , 30 , 21 , 18 , 59 , 50 , 28 , 3…" at bounding box center [1100, 165] width 390 height 916
drag, startPoint x: 976, startPoint y: 233, endPoint x: 931, endPoint y: 114, distance: 127.2
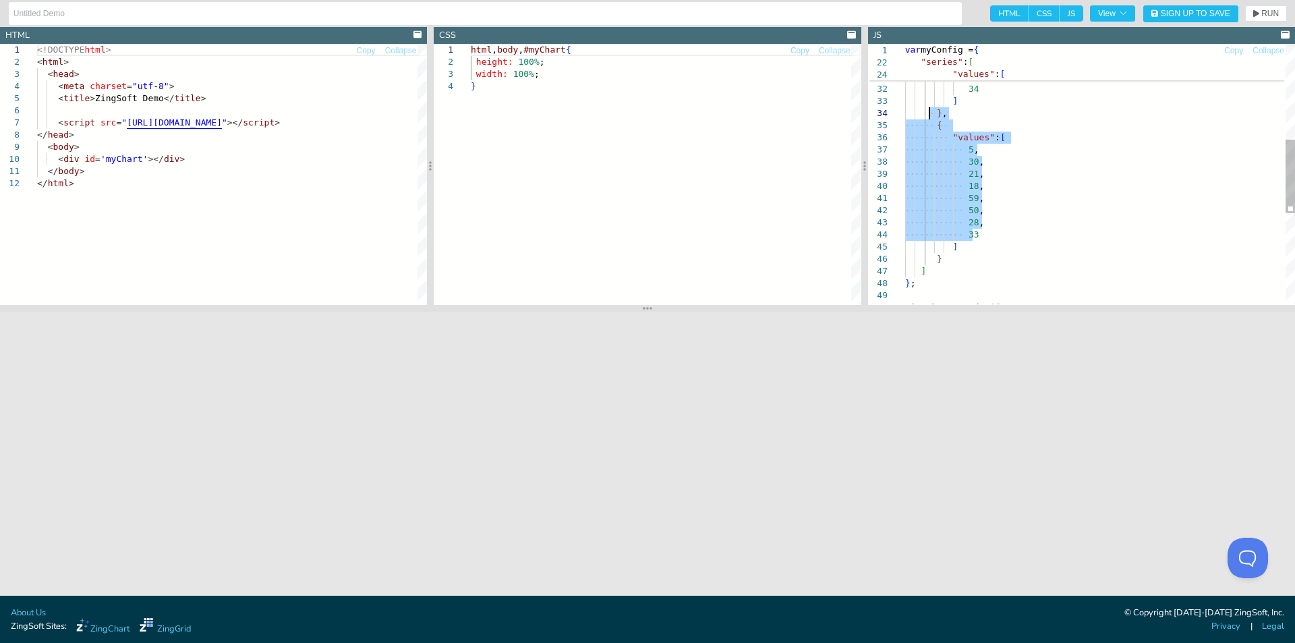
click at [931, 114] on div "50 , 15 , 45 , 33 , 34 ] } , { "values" : [ 5 , 30 , 21 , 18 , 59 , 50 , 28 , 3…" at bounding box center [1100, 165] width 390 height 916
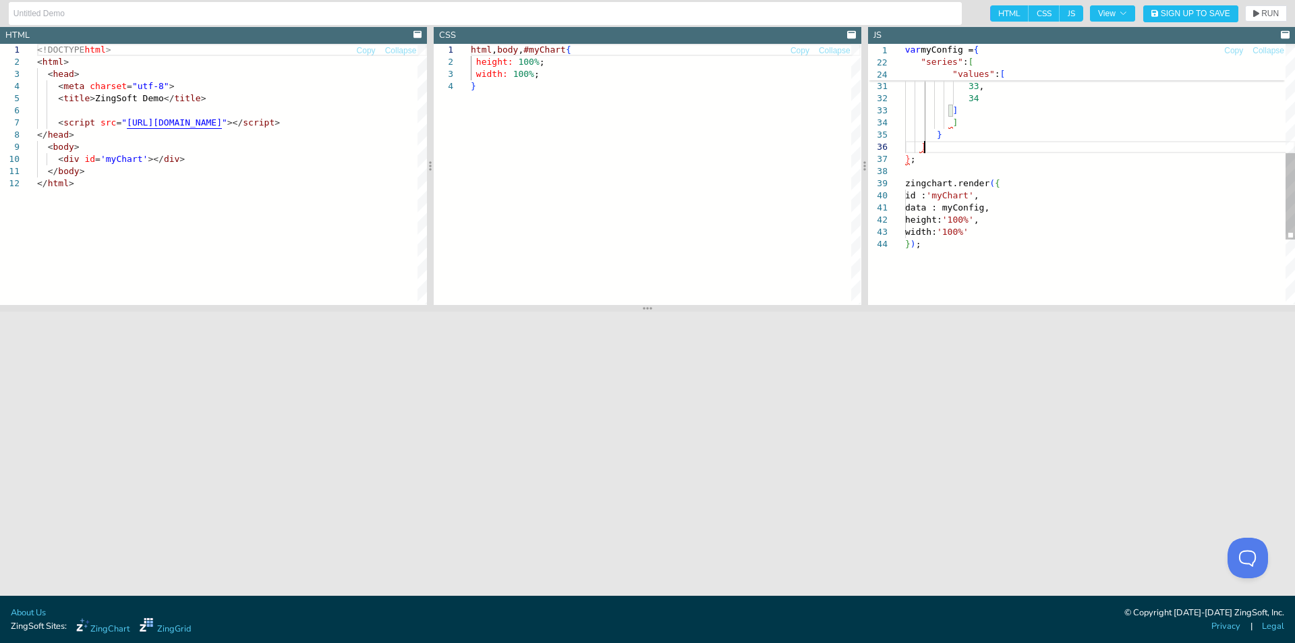
click at [1040, 142] on div "50 , 15 , 45 , 33 , 34 ] ] } ] } ; zingchart.render ( { id : 'myChart' , data :…" at bounding box center [1100, 107] width 390 height 782
click at [1264, 9] on span "RUN" at bounding box center [1270, 13] width 18 height 8
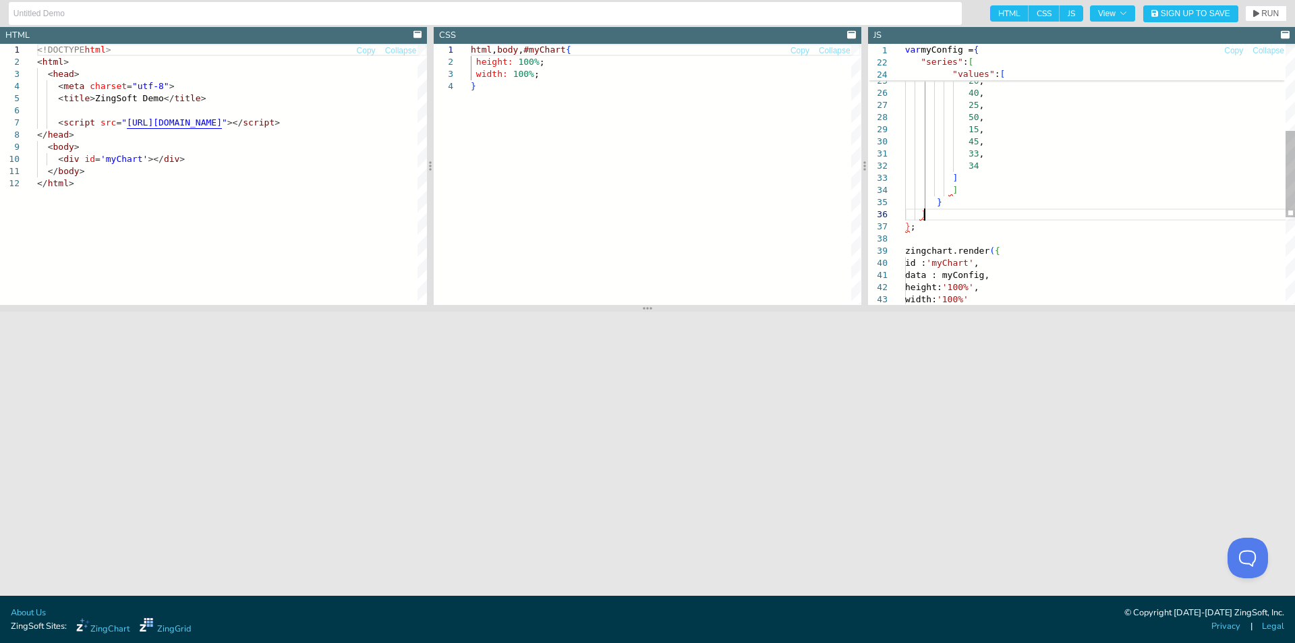
scroll to position [0, 18]
drag, startPoint x: 942, startPoint y: 214, endPoint x: 922, endPoint y: 180, distance: 39.0
click at [922, 180] on div "50 , 15 , 45 , 33 , 34 ] ] } ] } ; zingchart.render ( { id : 'myChart' , data :…" at bounding box center [1100, 175] width 390 height 782
type textarea "33, 34 }; zingchart.render({ id : 'myChart', data : myConfig, height: '100%', w…"
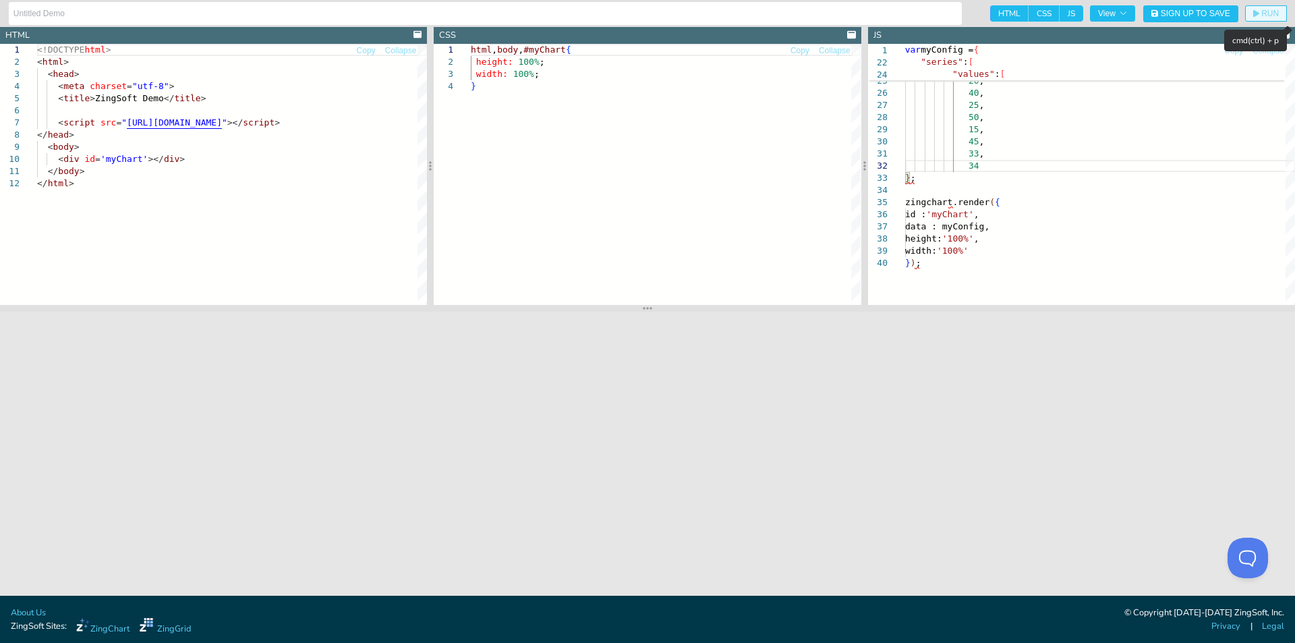
click at [1260, 12] on span "RUN" at bounding box center [1266, 13] width 26 height 8
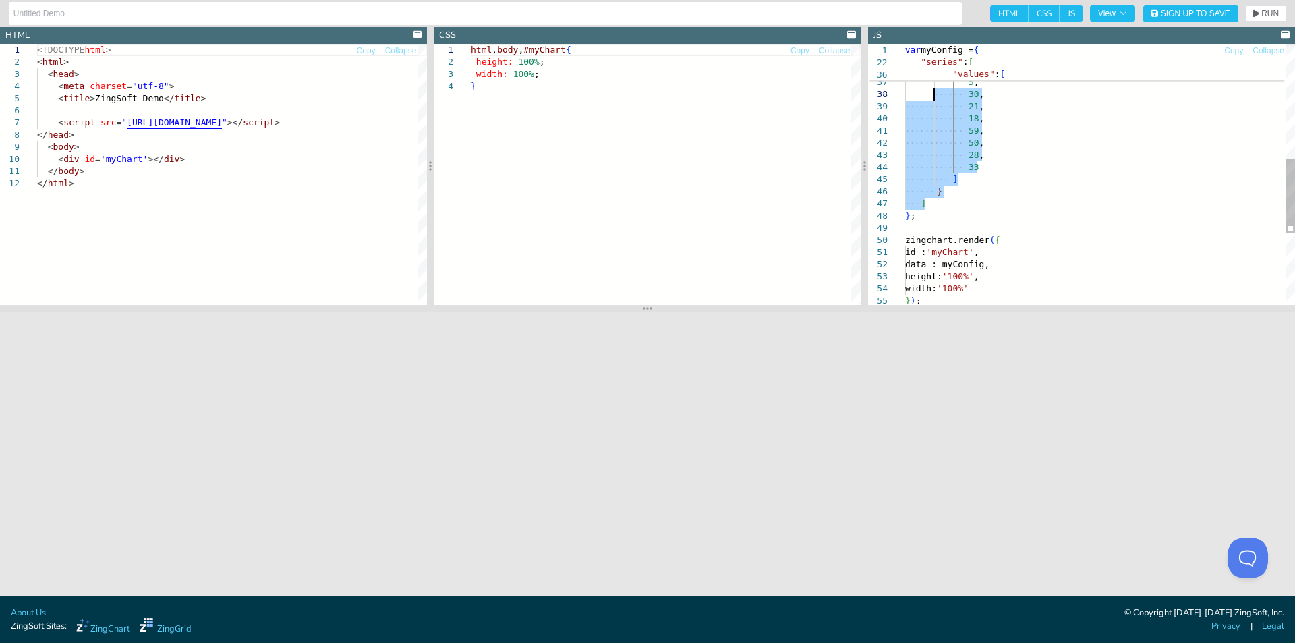
drag, startPoint x: 940, startPoint y: 196, endPoint x: 936, endPoint y: 100, distance: 96.5
click at [936, 100] on div "} , { "values" : [ 5 , 30 , 21 , 18 , 59 , 50 , 28 , 33 ] } ] } ; [PERSON_NAME]…" at bounding box center [1100, 97] width 390 height 916
drag, startPoint x: 910, startPoint y: 147, endPoint x: 965, endPoint y: 167, distance: 58.9
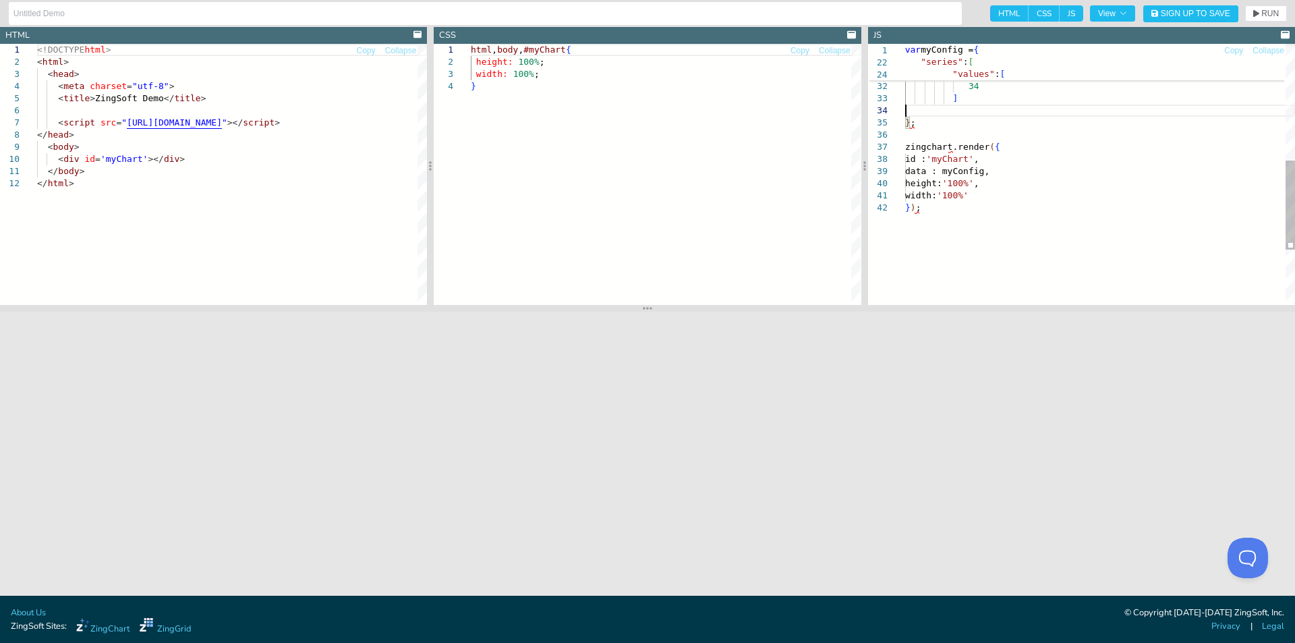
type textarea "33, 34 ] }; zingchart.render({ id : 'myChart', data : myConfig, height: '100%',…"
click at [1270, 13] on span "RUN" at bounding box center [1270, 13] width 18 height 8
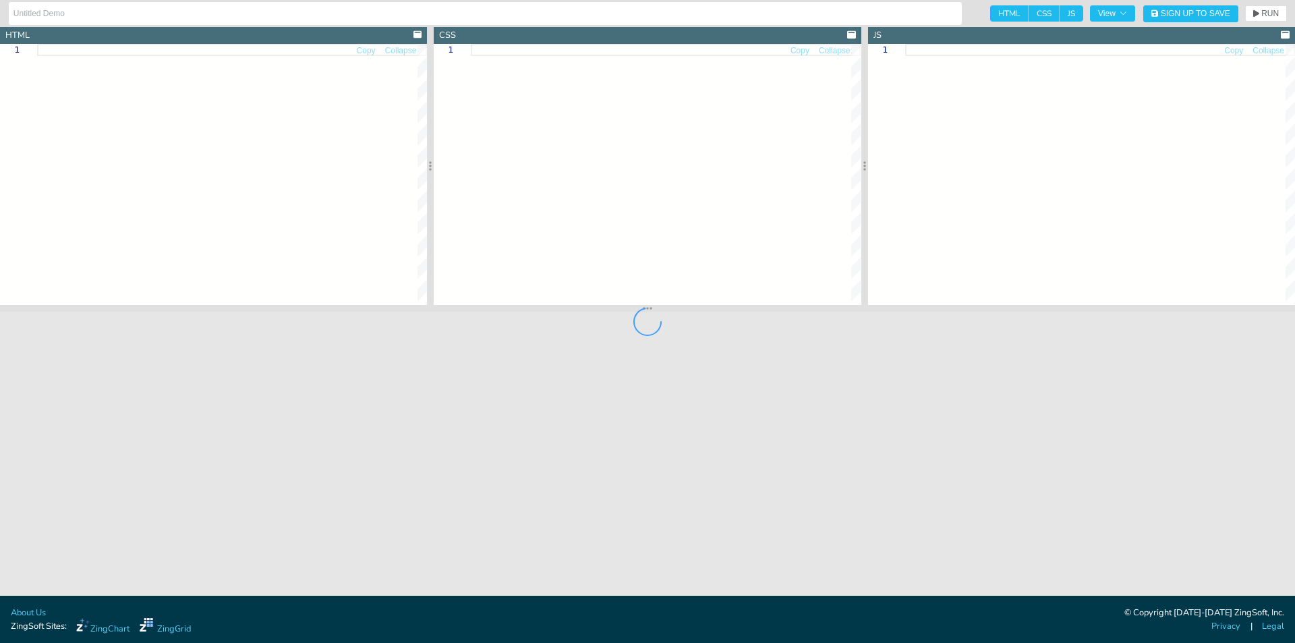
type textarea "<!DOCTYPE html> <html> <head> <meta charset="utf-8"> <title>ZingSoft Demo</titl…"
type textarea "html,body,#myChart{ height: 100%; width: 100%; }"
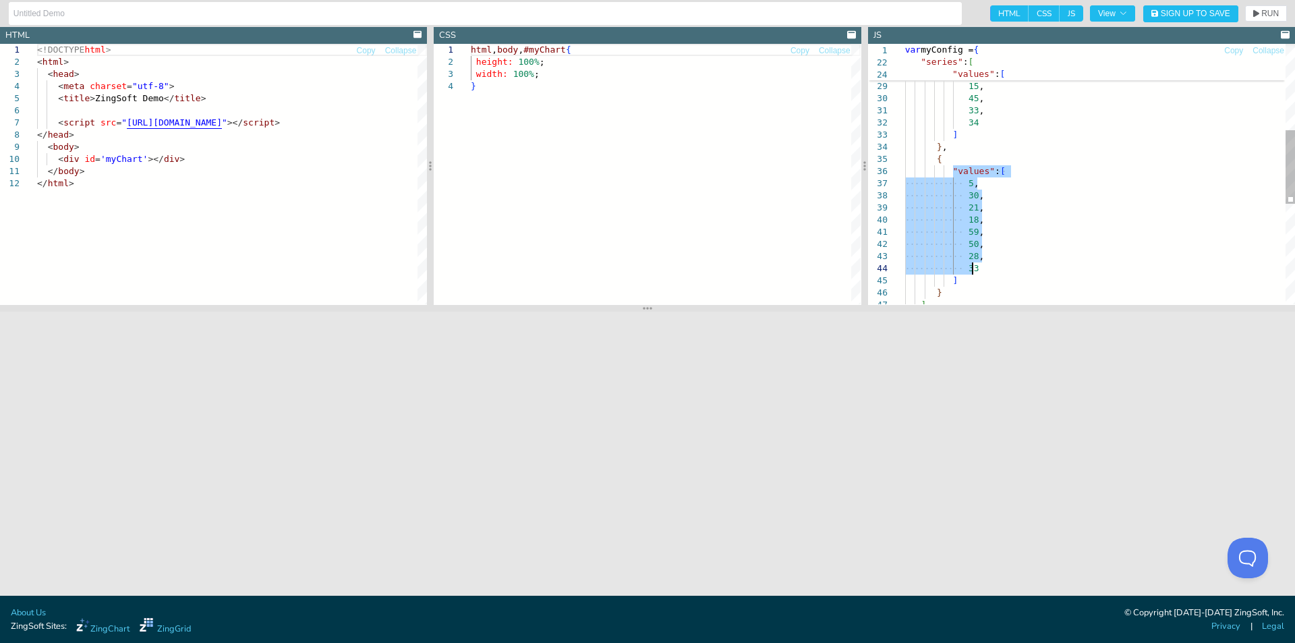
drag, startPoint x: 951, startPoint y: 174, endPoint x: 992, endPoint y: 265, distance: 99.9
click at [992, 265] on div "40 , 25 , 50 , 15 , 45 , 33 , 34 ] } , { "values" : [ 5 , 30 , 21 , 18 , 59 , 5…" at bounding box center [1100, 198] width 390 height 916
type textarea "33, 34 ] }, { ] } ] };"
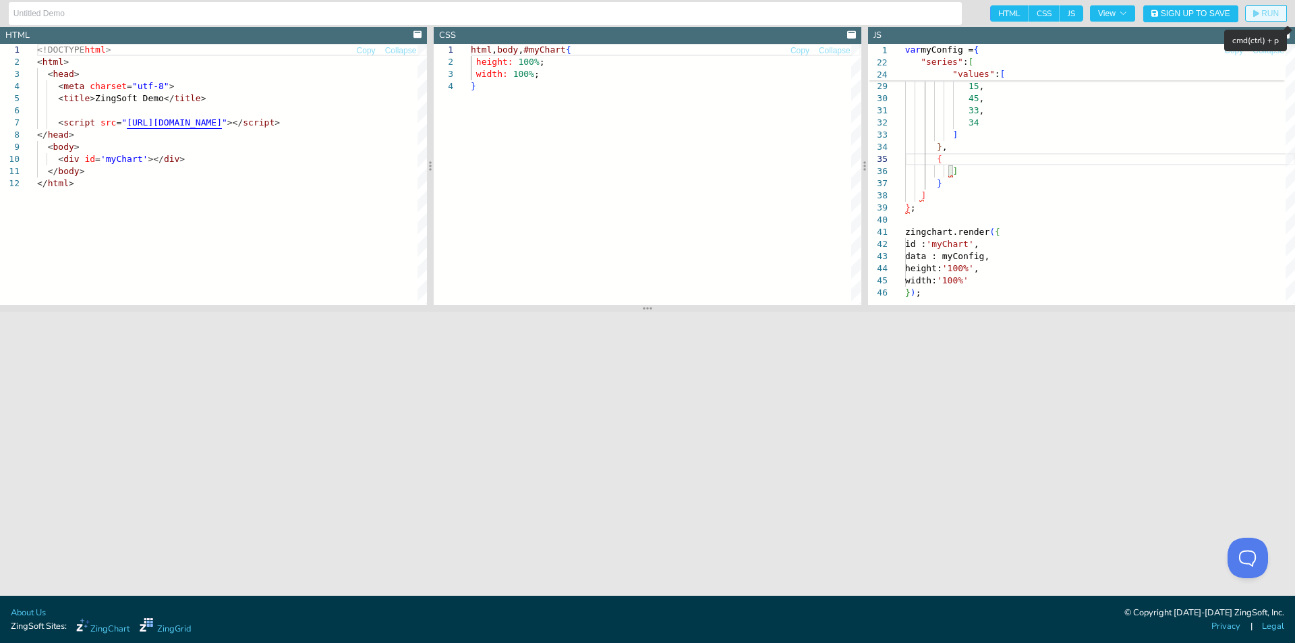
click at [1252, 9] on button "RUN" at bounding box center [1266, 13] width 42 height 16
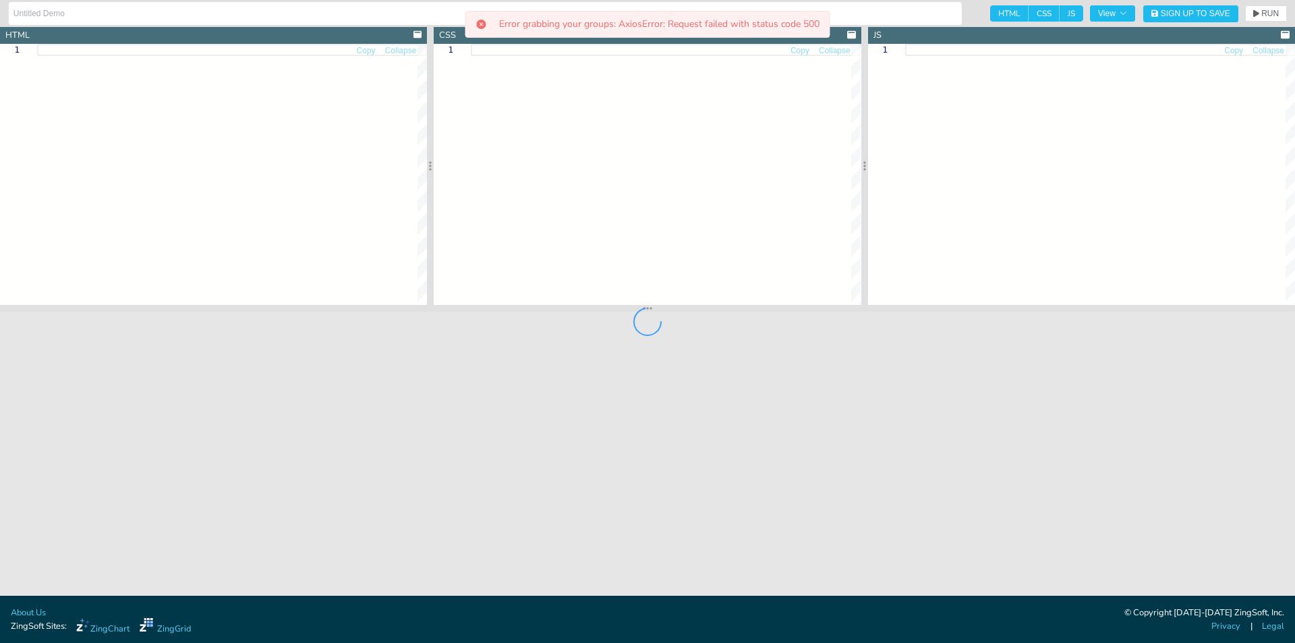
type textarea "<!DOCTYPE html> <html> <head> <meta charset="utf-8"> <title>ZingSoft Demo</titl…"
type textarea "html,body,#myChart{ height: 100%; width: 100%; }"
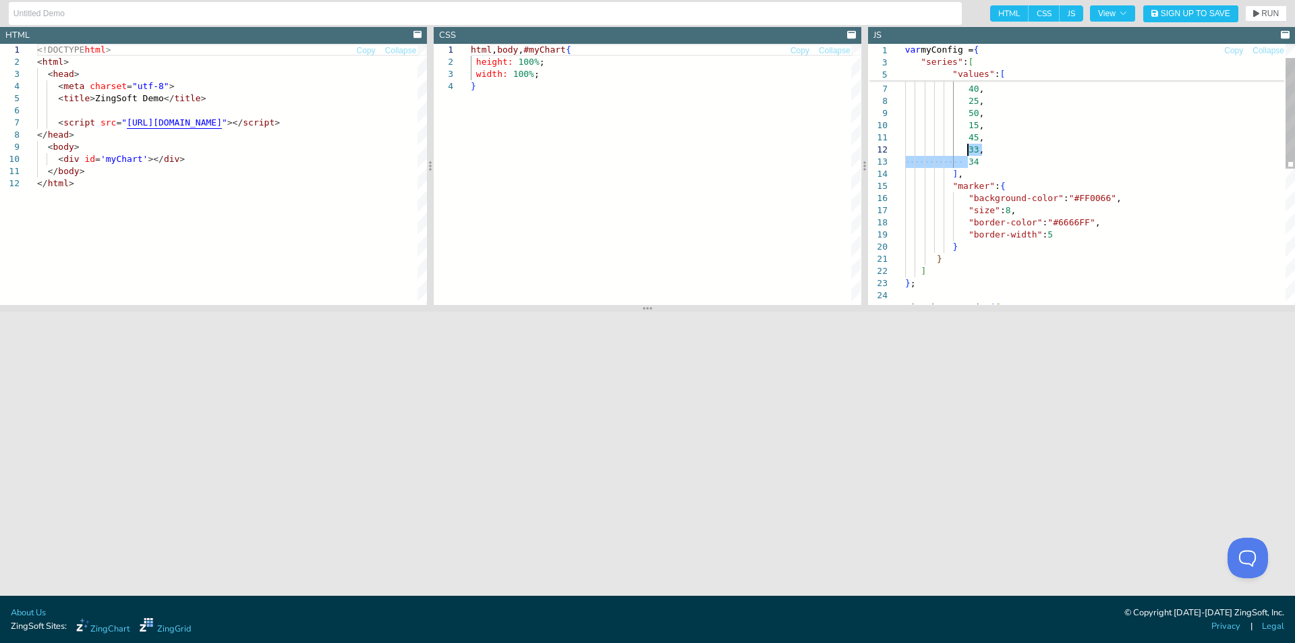
drag, startPoint x: 970, startPoint y: 160, endPoint x: 968, endPoint y: 150, distance: 10.3
click at [968, 150] on div ""size" : 8 , "border-color" : "#6666FF" , "border-width" : 5 } } ] } ; zingchar…" at bounding box center [1100, 316] width 390 height 612
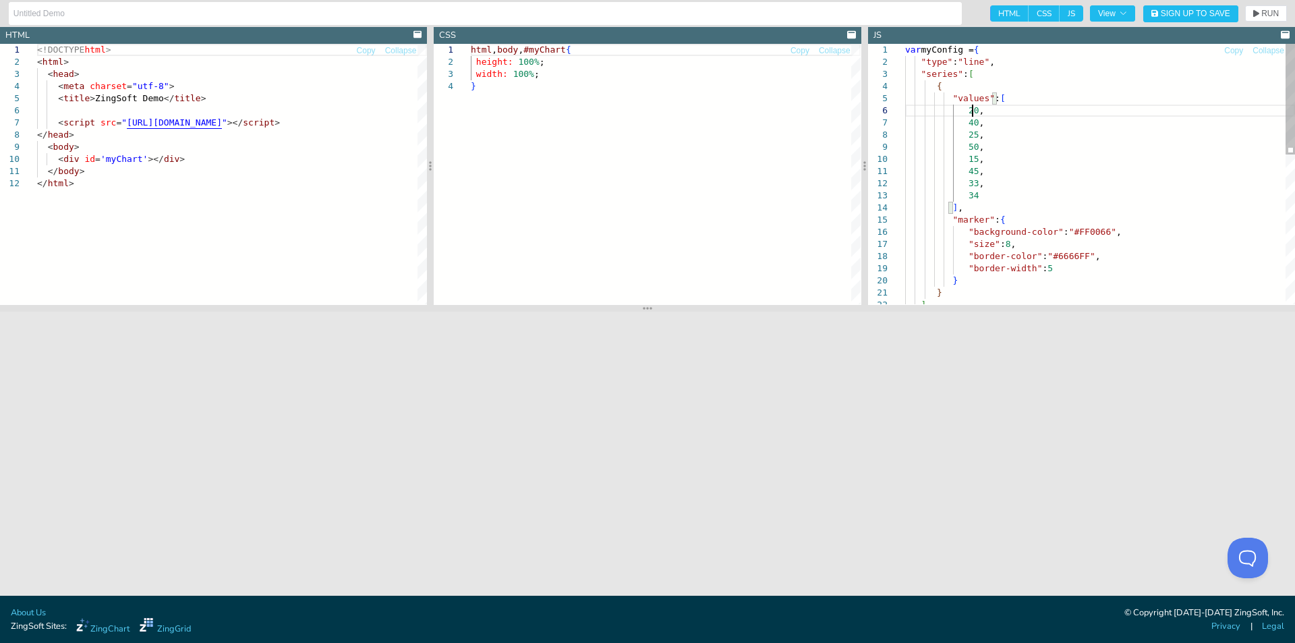
click at [974, 108] on div ""size" : 8 , "border-color" : "#6666FF" , "border-width" : 5 } } ] ] , "marker"…" at bounding box center [1100, 350] width 390 height 612
click at [971, 121] on div ""size" : 8 , "border-color" : "#6666FF" , "border-width" : 5 } } ] ] , "marker"…" at bounding box center [1100, 350] width 390 height 612
click at [971, 134] on div ""size" : 8 , "border-color" : "#6666FF" , "border-width" : 5 } } ] ] , "marker"…" at bounding box center [1100, 350] width 390 height 612
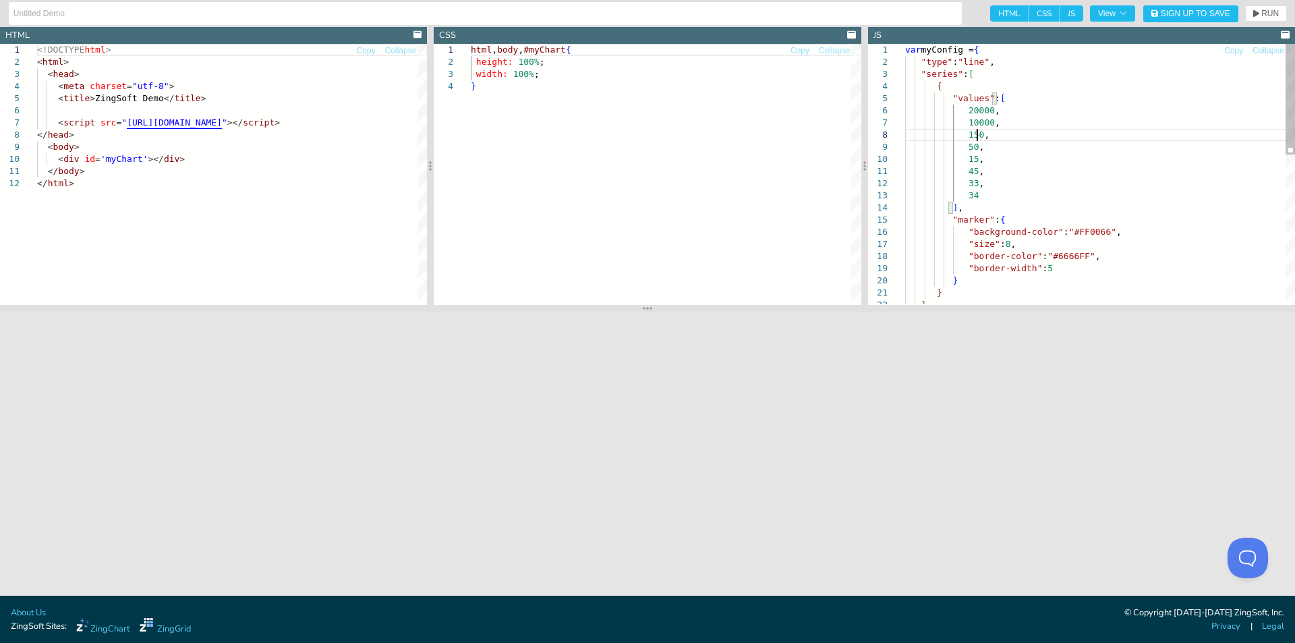
scroll to position [86, 77]
click at [974, 144] on div ""size" : 8 , "border-color" : "#6666FF" , "border-width" : 5 } } ] ] , "marker"…" at bounding box center [1100, 350] width 390 height 612
click at [1268, 11] on span "RUN" at bounding box center [1270, 13] width 18 height 8
drag, startPoint x: 975, startPoint y: 196, endPoint x: 965, endPoint y: 158, distance: 38.4
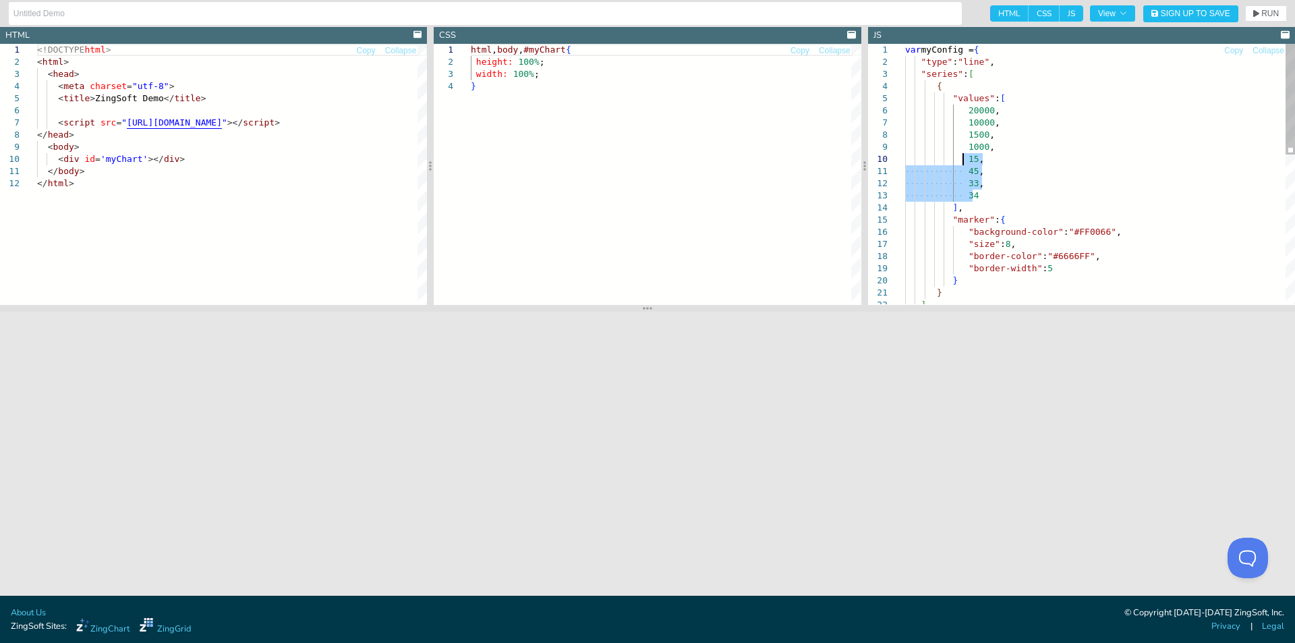
click at [965, 158] on div "} } ] "size" : 8 , "border-color" : "#6666FF" , "border-width" : 5 ] , "marker"…" at bounding box center [1100, 350] width 390 height 612
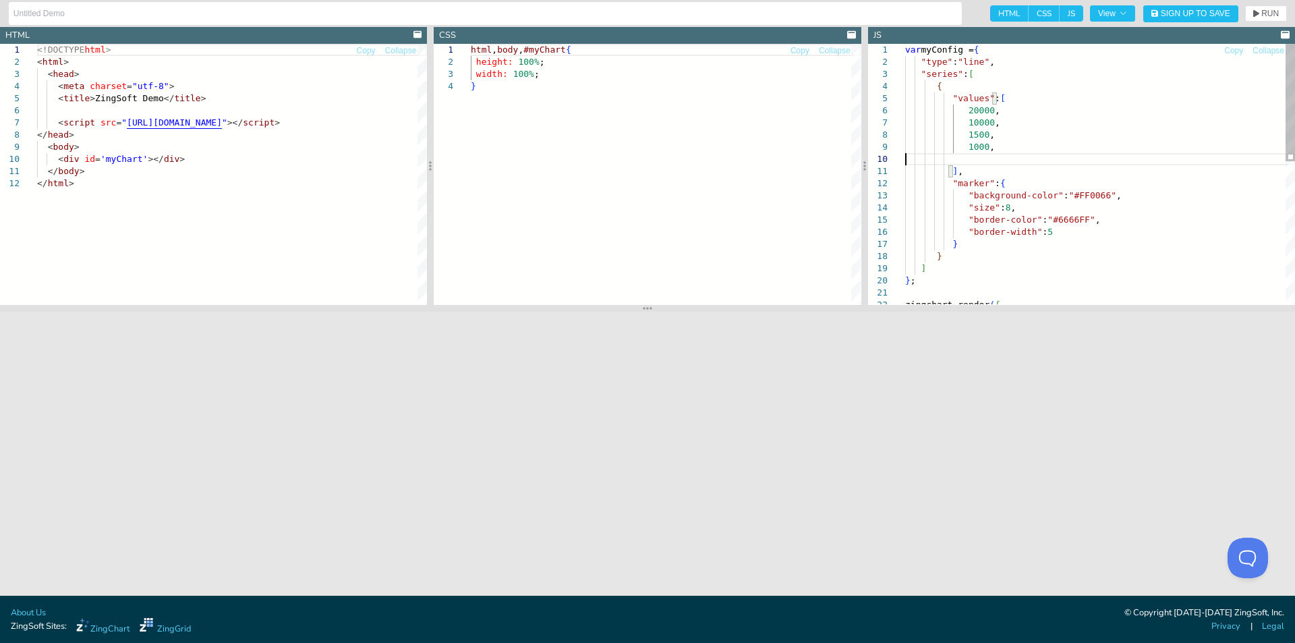
type textarea "var myConfig = { "type":"line", "series":[ { "values":[ 20000, 10000, 1500, 100…"
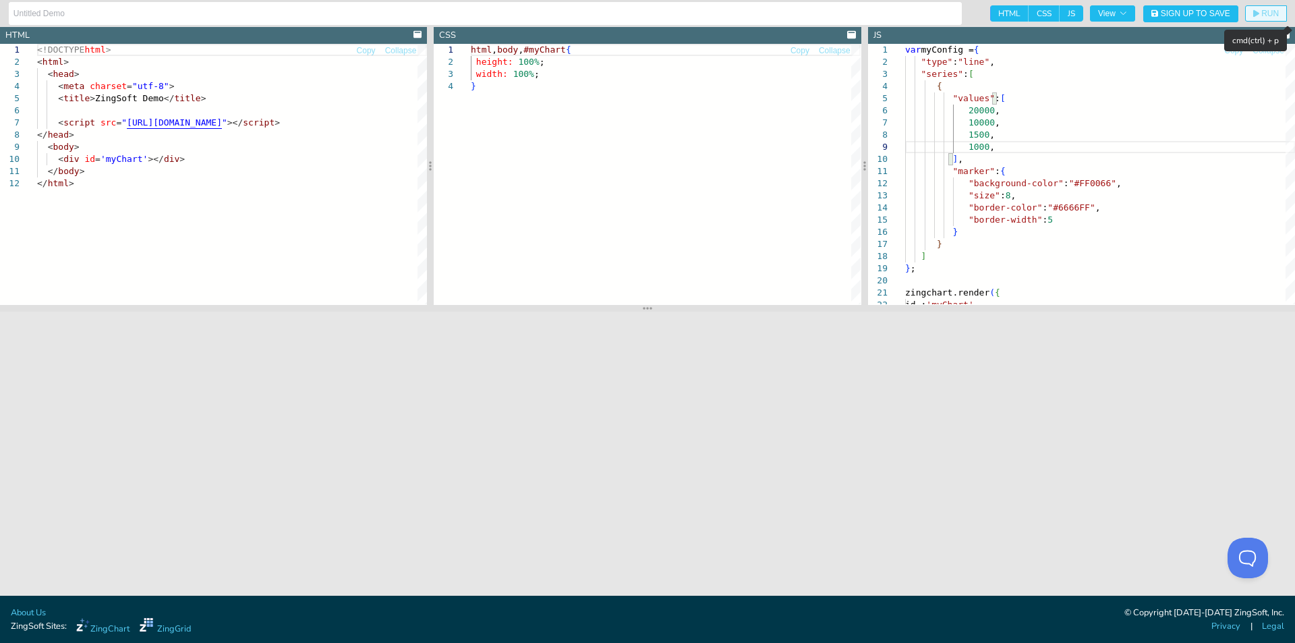
click at [1256, 17] on icon "button" at bounding box center [1256, 13] width 6 height 8
click at [1116, 14] on span "View" at bounding box center [1112, 13] width 29 height 8
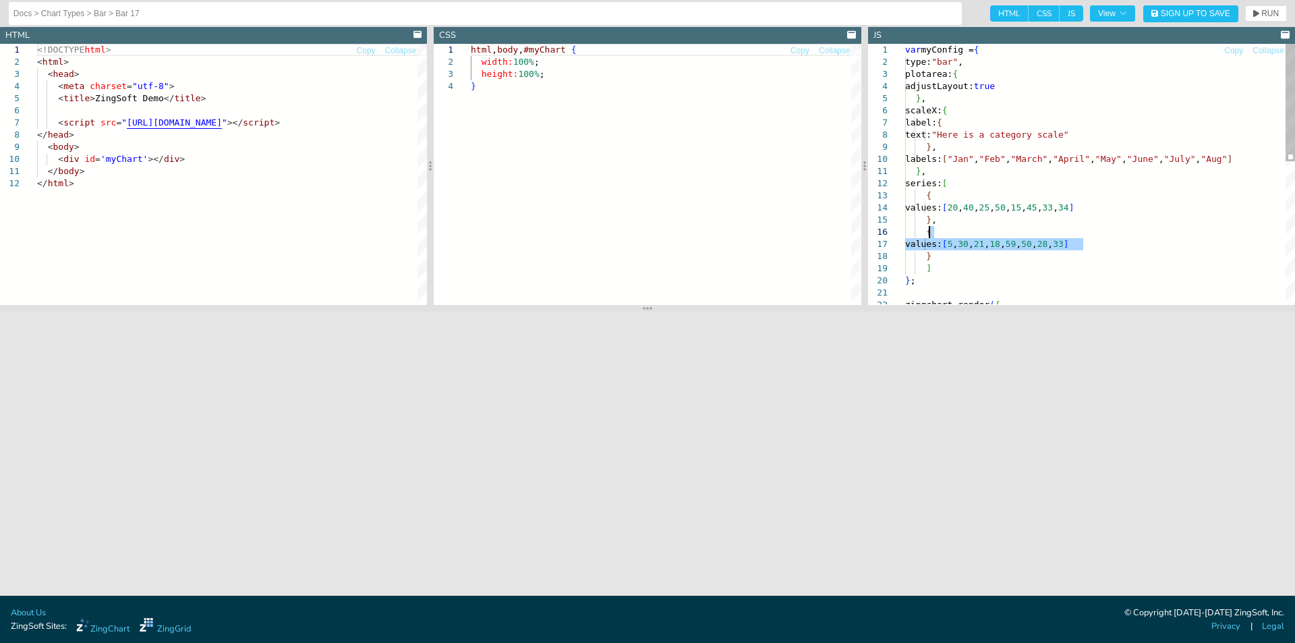
drag, startPoint x: 1092, startPoint y: 249, endPoint x: 934, endPoint y: 237, distance: 158.3
click at [934, 237] on div "var myConfig = { type: "bar" , plotarea: { adjustLayout: true } , scaleX: { lab…" at bounding box center [1100, 332] width 390 height 576
click at [938, 254] on div "var myConfig = { type: "bar" , plotarea: { adjustLayout: true } , scaleX: { lab…" at bounding box center [1100, 332] width 390 height 576
drag, startPoint x: 938, startPoint y: 256, endPoint x: 920, endPoint y: 235, distance: 27.8
click at [920, 235] on div "var myConfig = { type: "bar" , plotarea: { adjustLayout: true } , scaleX: { lab…" at bounding box center [1100, 332] width 390 height 576
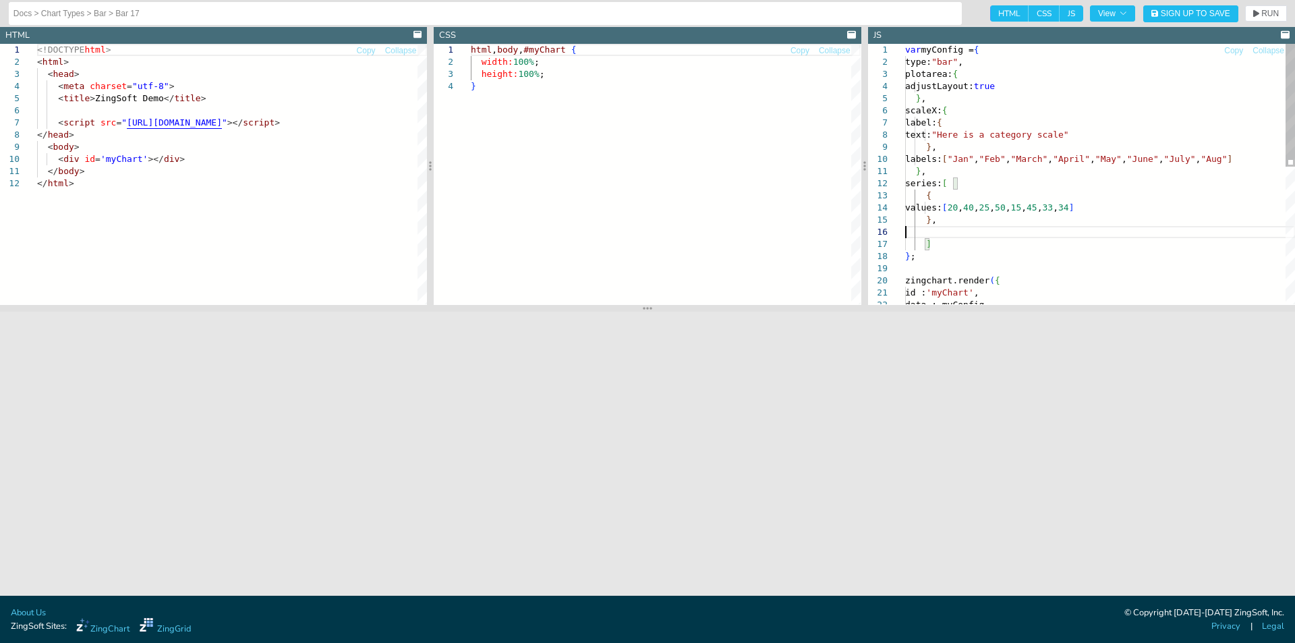
type textarea "}, series: [ { values:[20,40,25,50,15,45,33,34] }, ] }; zingchart.render({ id :…"
click at [1271, 13] on span "RUN" at bounding box center [1270, 13] width 18 height 8
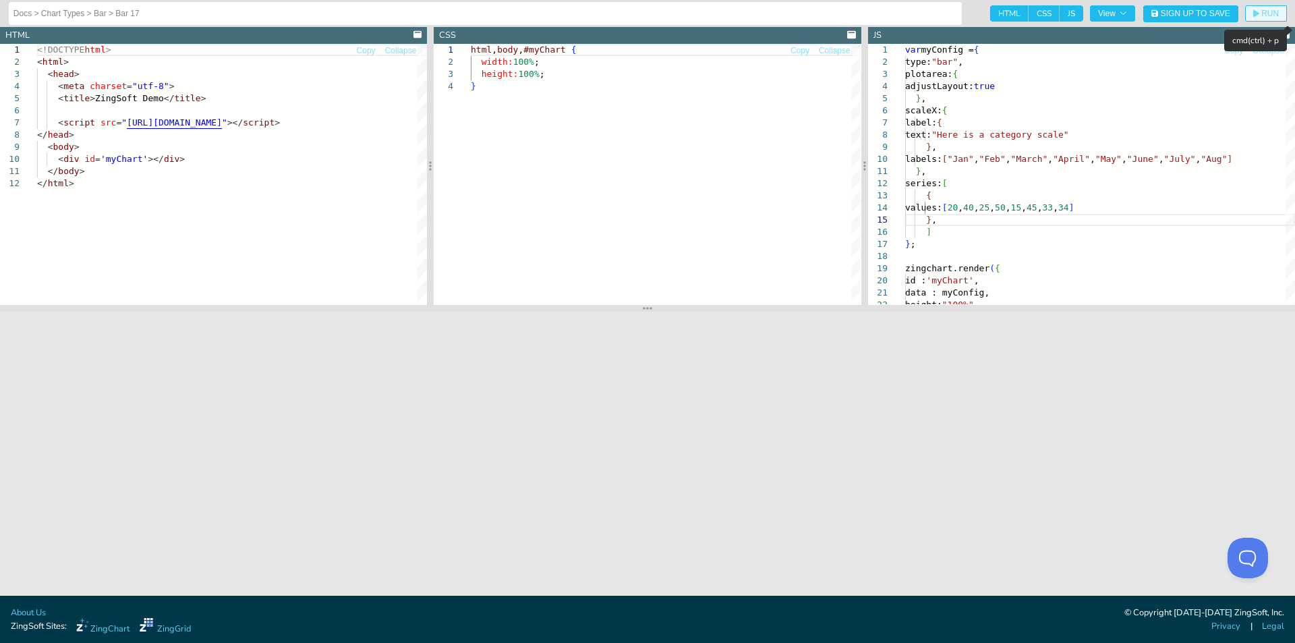
click at [1271, 13] on span "RUN" at bounding box center [1270, 13] width 18 height 8
click at [1120, 14] on icon "button" at bounding box center [1123, 13] width 8 height 8
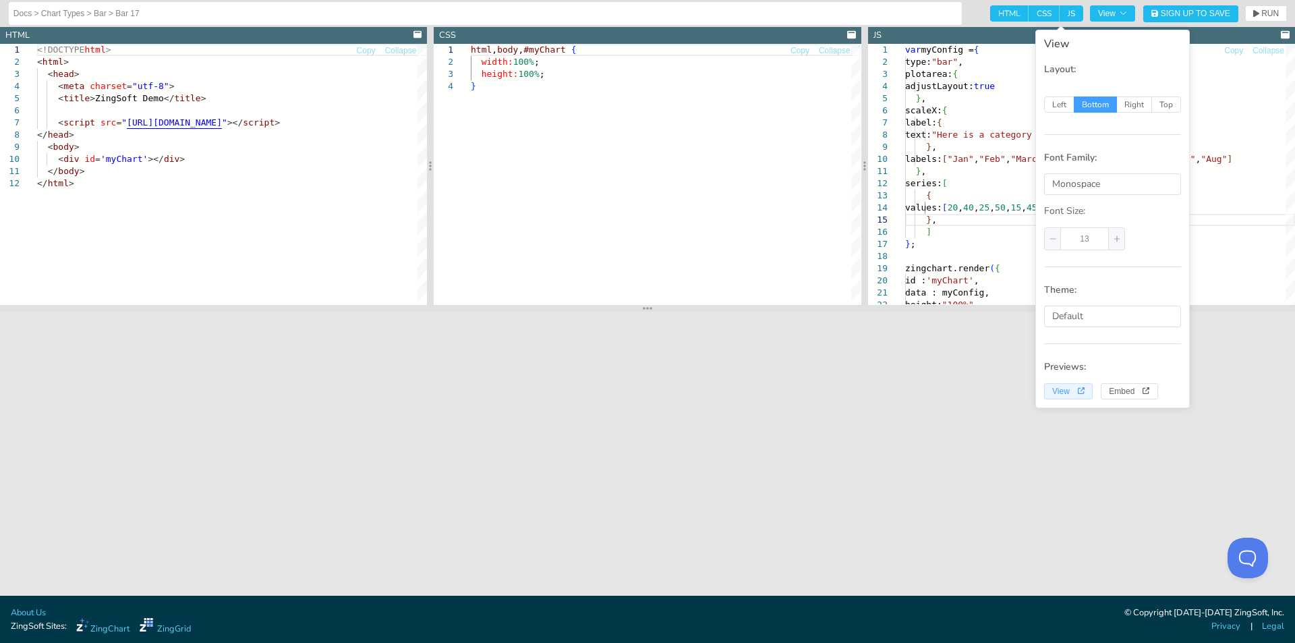
click at [1070, 388] on span "View" at bounding box center [1068, 391] width 32 height 8
click at [1294, 103] on div at bounding box center [1289, 106] width 9 height 125
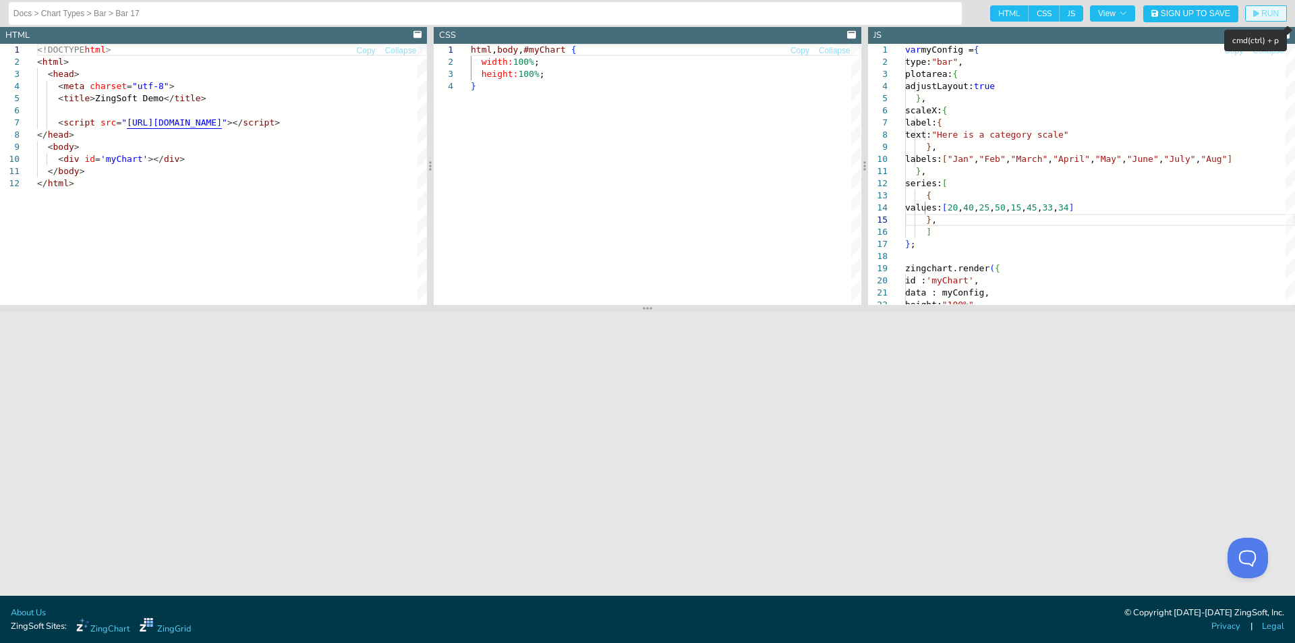
click at [1270, 13] on span "RUN" at bounding box center [1270, 13] width 18 height 8
